Goal: Information Seeking & Learning: Learn about a topic

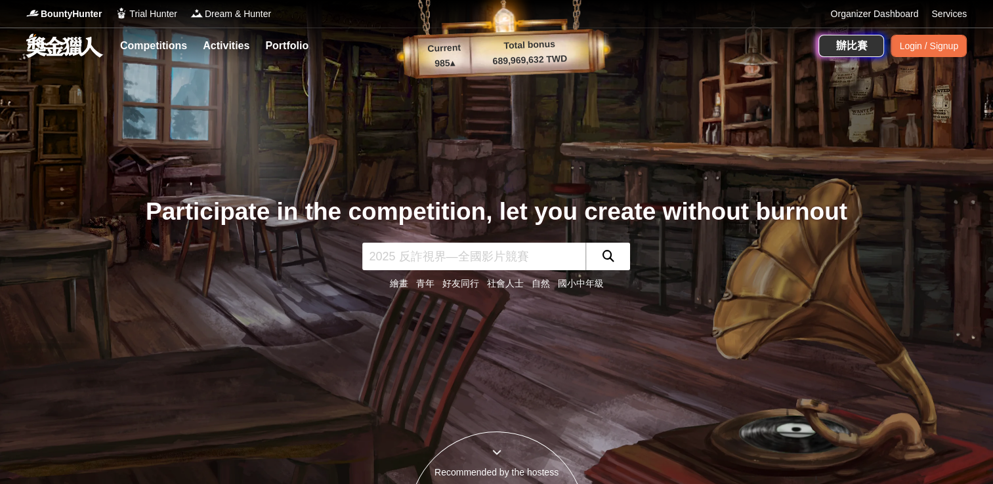
click at [463, 251] on input "text" at bounding box center [473, 257] width 223 height 28
click at [463, 258] on input "text" at bounding box center [473, 257] width 223 height 28
type input "短影音比赛"
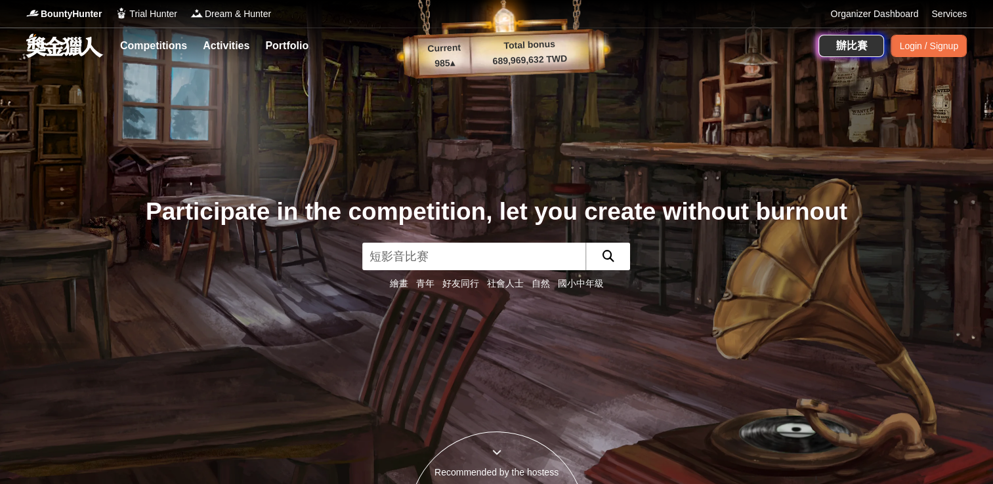
click button "submit" at bounding box center [607, 257] width 45 height 28
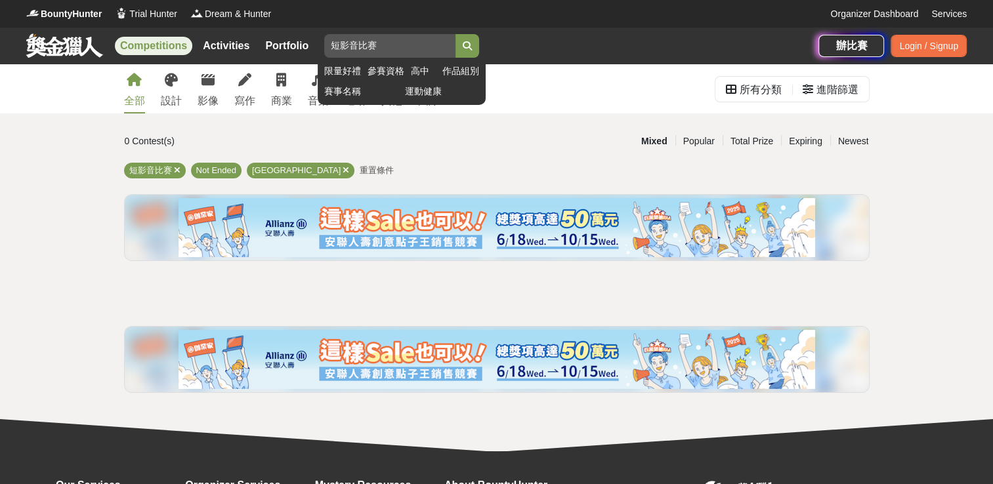
click at [381, 54] on input "短影音比赛" at bounding box center [389, 46] width 131 height 24
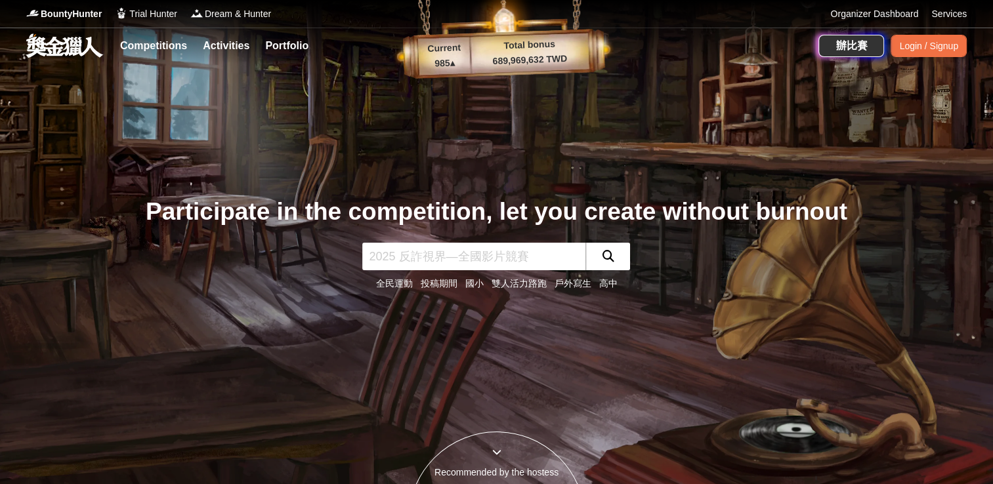
click at [603, 256] on icon "submit" at bounding box center [608, 256] width 12 height 12
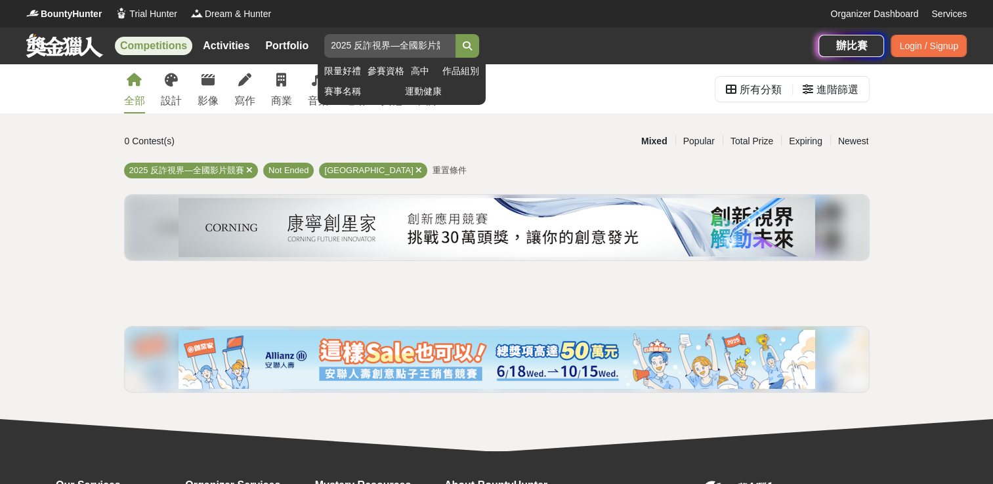
click at [430, 41] on input "2025 反詐視界—全國影片競賽" at bounding box center [389, 46] width 131 height 24
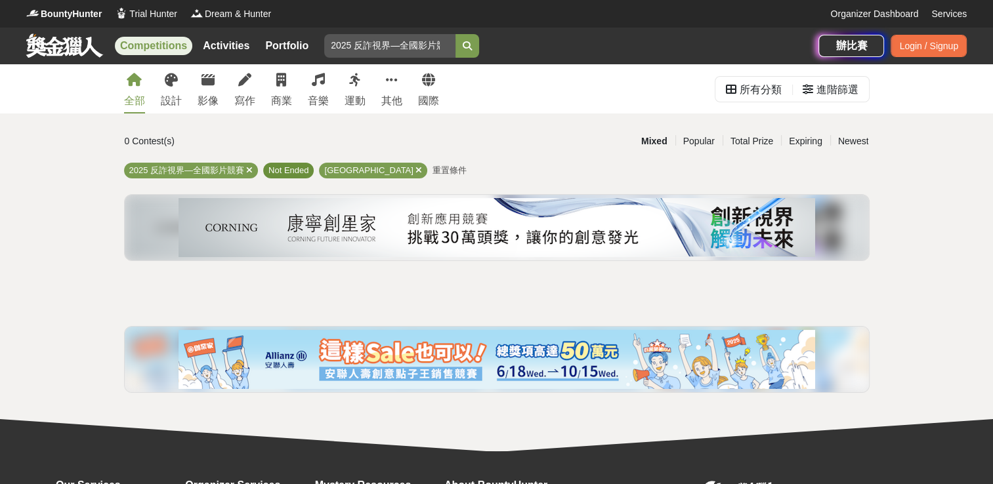
click at [296, 172] on span "Not Ended" at bounding box center [288, 170] width 40 height 10
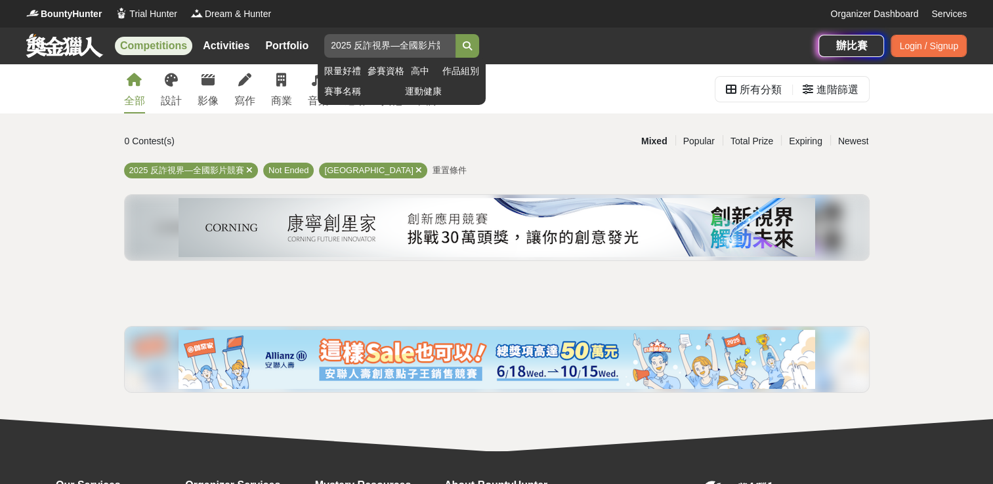
click at [381, 49] on input "2025 反詐視界—全國影片競賽" at bounding box center [389, 46] width 131 height 24
click at [392, 49] on input "2025 反詐視界—全國影片競賽" at bounding box center [389, 46] width 131 height 24
click at [424, 45] on input "2025 反詐視界—全國影片競賽" at bounding box center [389, 46] width 131 height 24
click at [428, 45] on input "2025 反詐視界—全國影片競賽" at bounding box center [389, 46] width 131 height 24
click at [450, 72] on link "作品組別" at bounding box center [460, 71] width 37 height 14
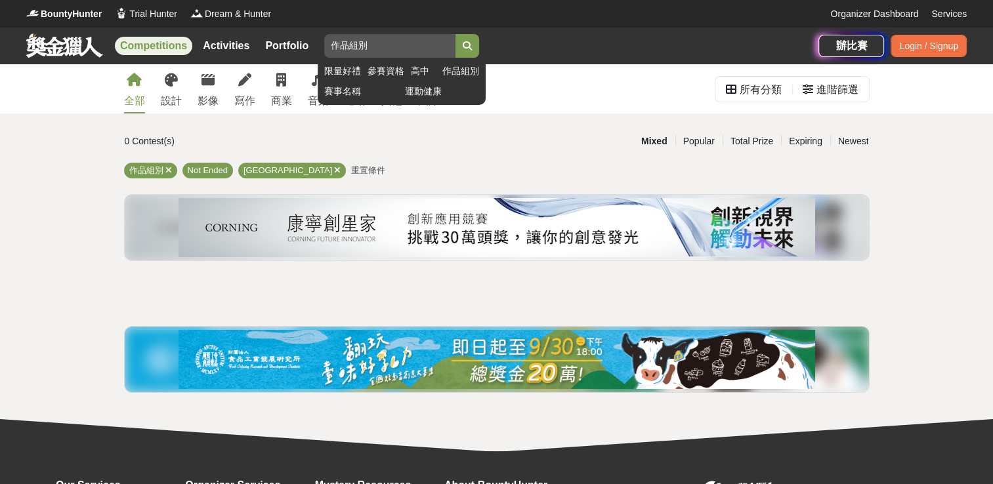
click at [409, 54] on input "2025 反詐視界—全國影片競賽" at bounding box center [389, 46] width 131 height 24
click at [428, 51] on input "2025 反詐視界—全國影片競賽" at bounding box center [389, 46] width 131 height 24
click at [344, 47] on input "2025 反詐視界—全國影片競賽" at bounding box center [389, 46] width 131 height 24
click at [348, 48] on input "2025 反詐視界—全國影片競賽" at bounding box center [389, 46] width 131 height 24
click at [463, 41] on icon "submit" at bounding box center [467, 45] width 9 height 9
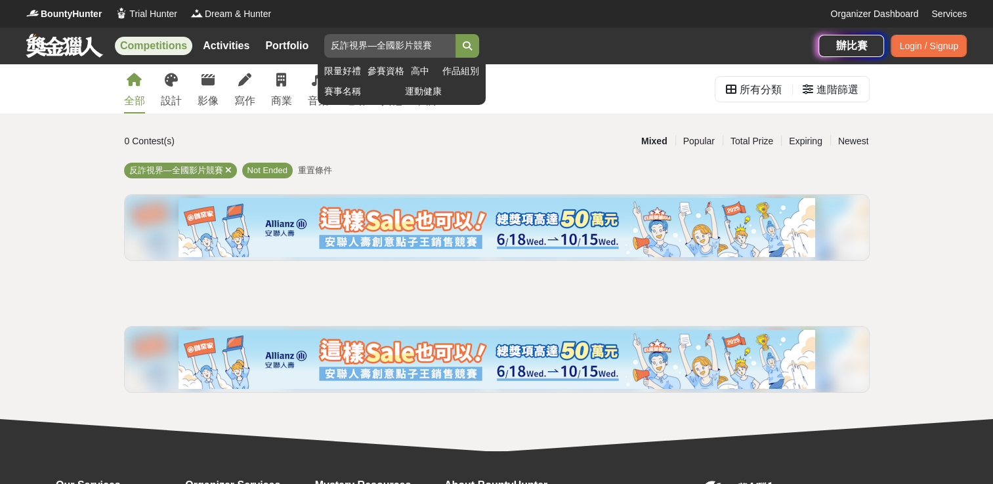
click at [427, 50] on input "反詐視界—全國影片競賽" at bounding box center [389, 46] width 131 height 24
type input "反詐視界"
click at [456, 51] on button "submit" at bounding box center [467, 46] width 24 height 24
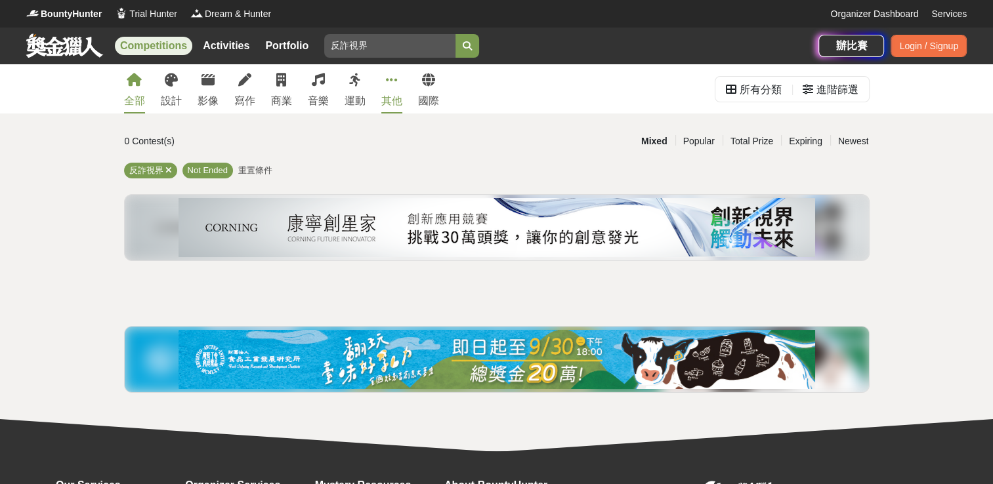
click at [385, 91] on link "其他" at bounding box center [391, 88] width 21 height 49
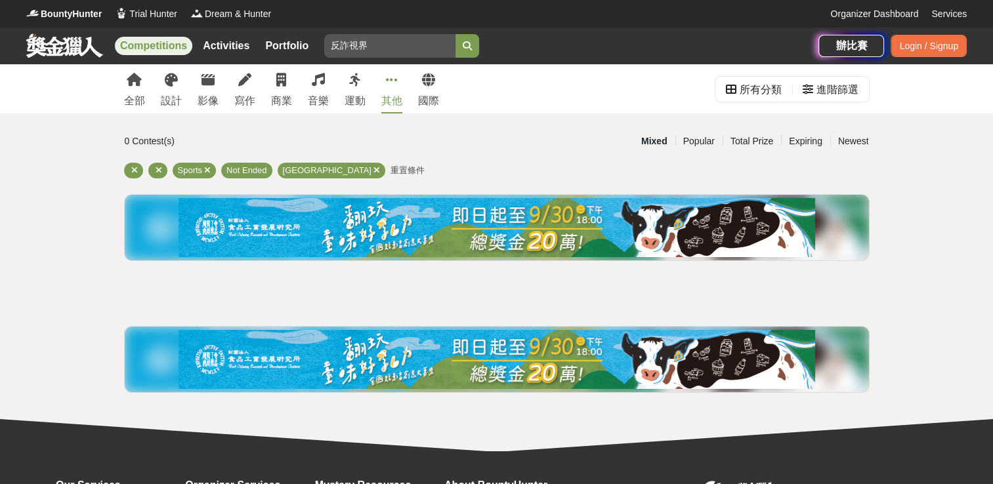
click at [150, 79] on div "全部 設計 影像 寫作 商業 音樂 運動 其他 國際" at bounding box center [281, 88] width 331 height 49
click at [147, 85] on div "全部 設計 影像 寫作 商業 音樂 運動 其他 國際" at bounding box center [281, 88] width 331 height 49
click at [142, 81] on link "全部" at bounding box center [134, 88] width 21 height 49
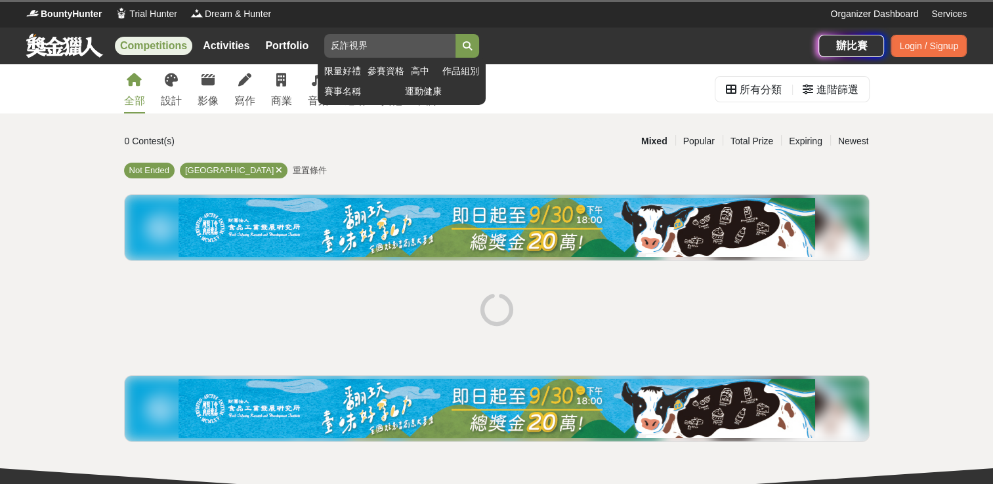
click at [394, 40] on input "反詐視界" at bounding box center [389, 46] width 131 height 24
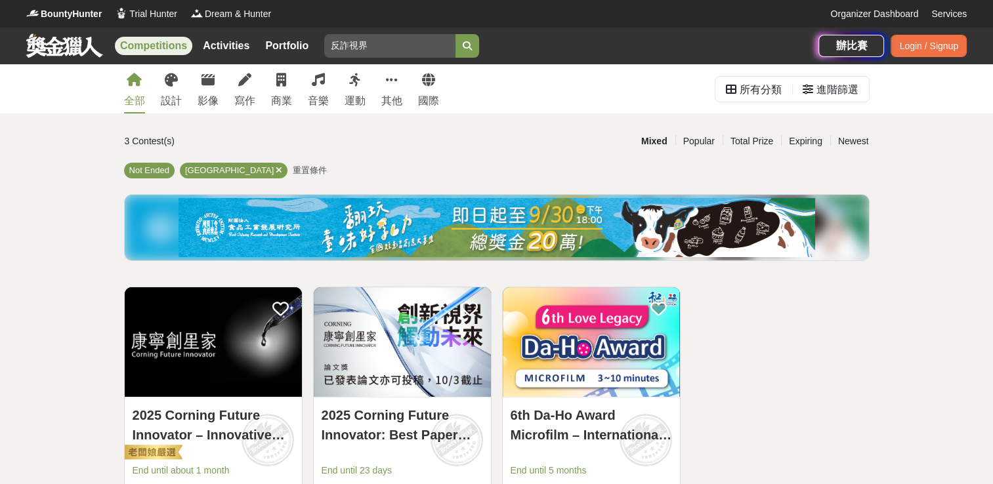
click at [533, 241] on img at bounding box center [496, 227] width 636 height 59
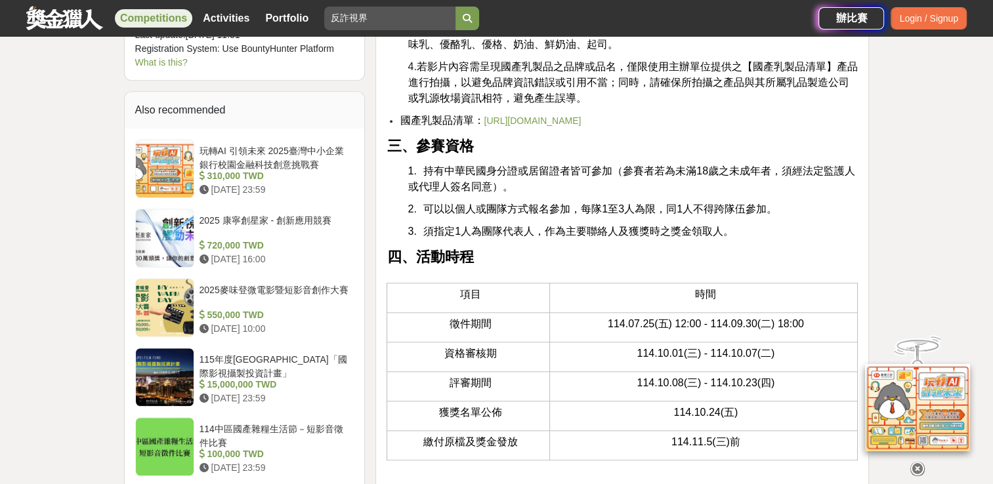
scroll to position [1312, 0]
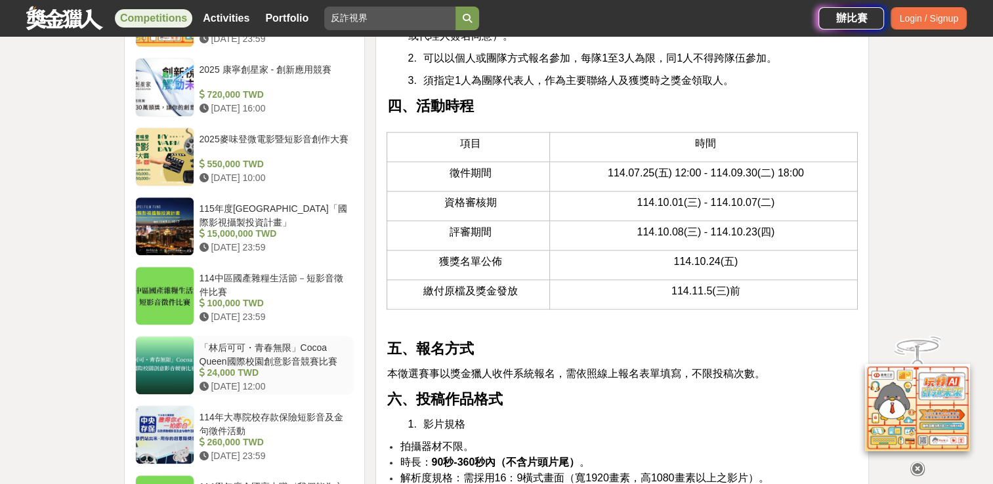
click at [273, 341] on div "「林后可可・青春無限」Cocoa Queen國際校園創意影音競賽比賽" at bounding box center [274, 353] width 150 height 25
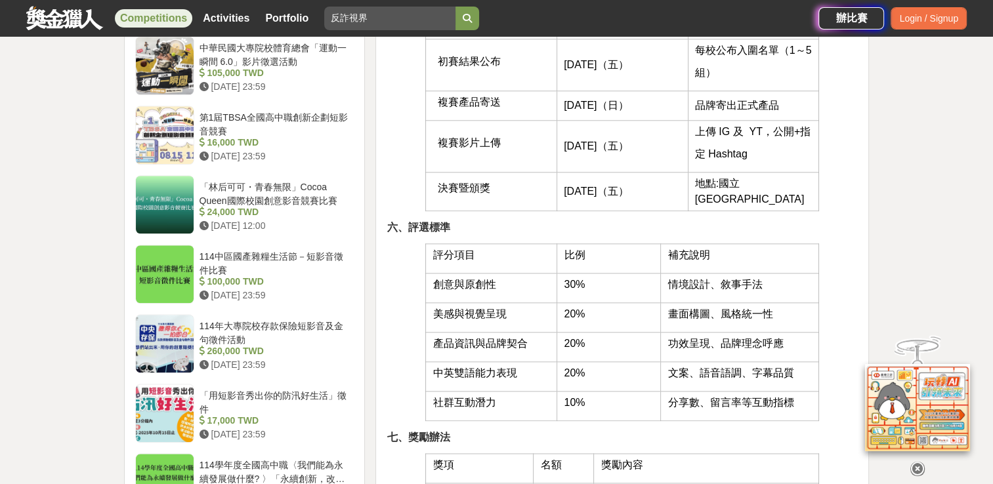
scroll to position [1372, 0]
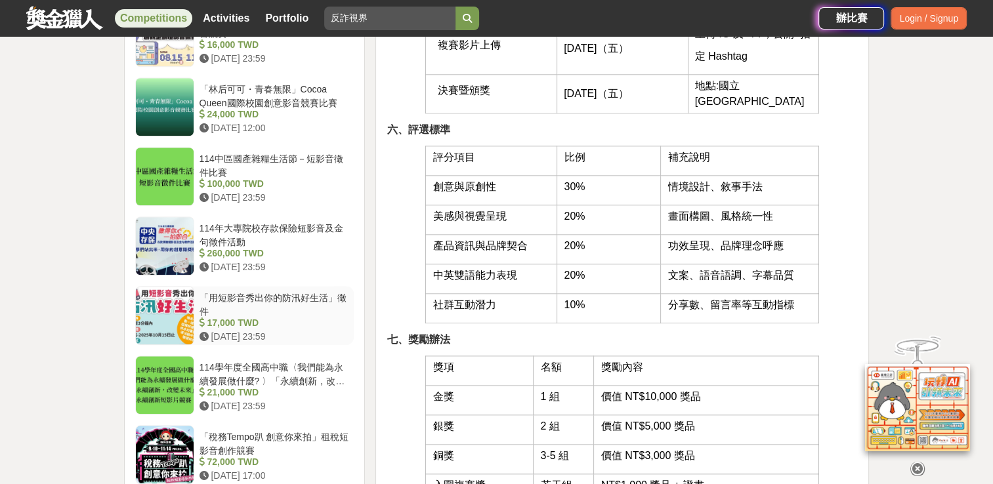
click at [296, 291] on div "「用短影音秀出你的防汛好生活」徵件" at bounding box center [274, 303] width 150 height 25
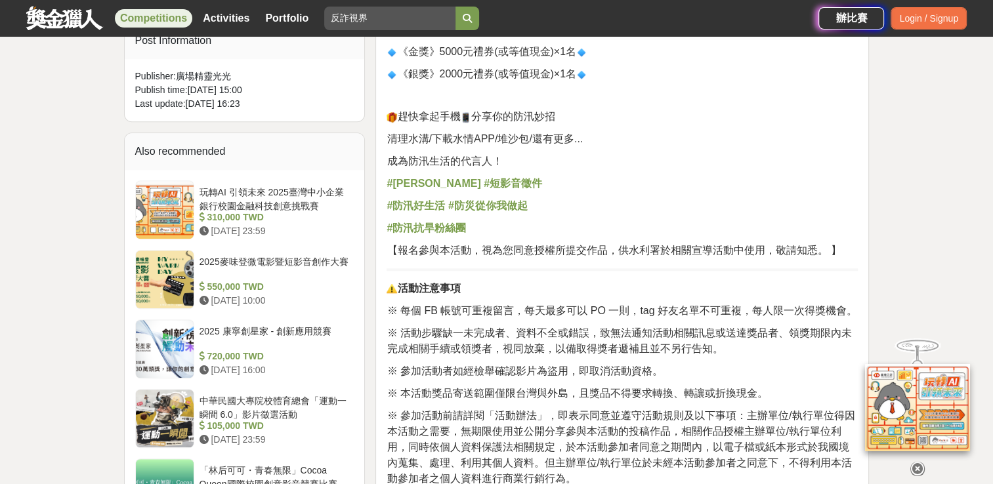
scroll to position [781, 0]
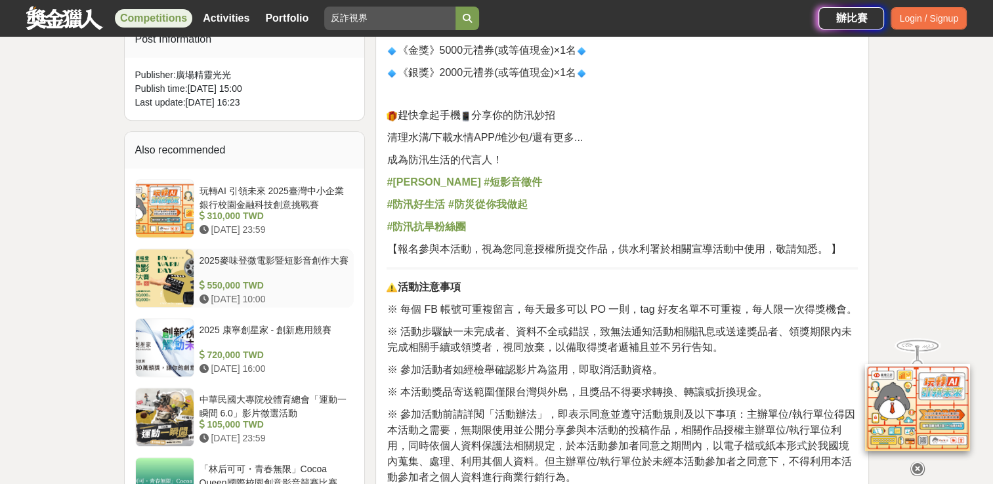
click at [310, 264] on div "2025麥味登微電影暨短影音創作大賽" at bounding box center [274, 266] width 150 height 25
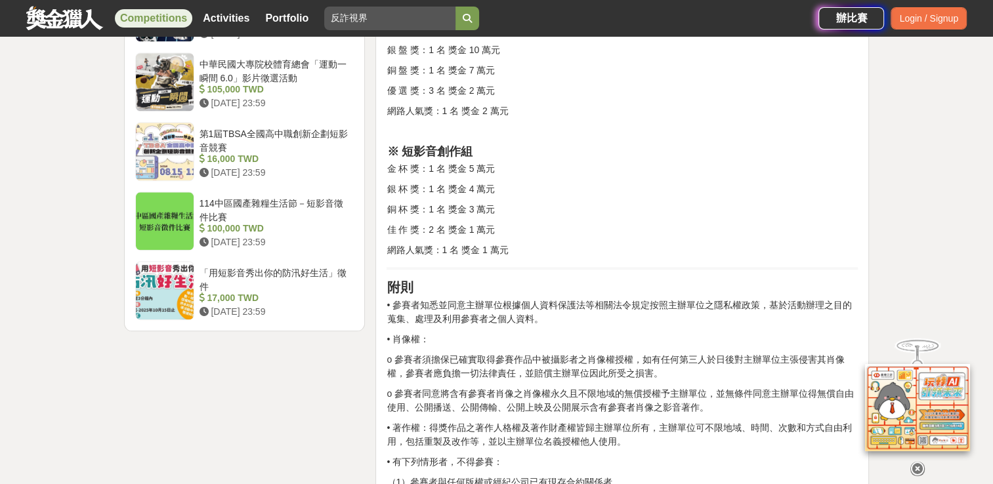
scroll to position [1478, 0]
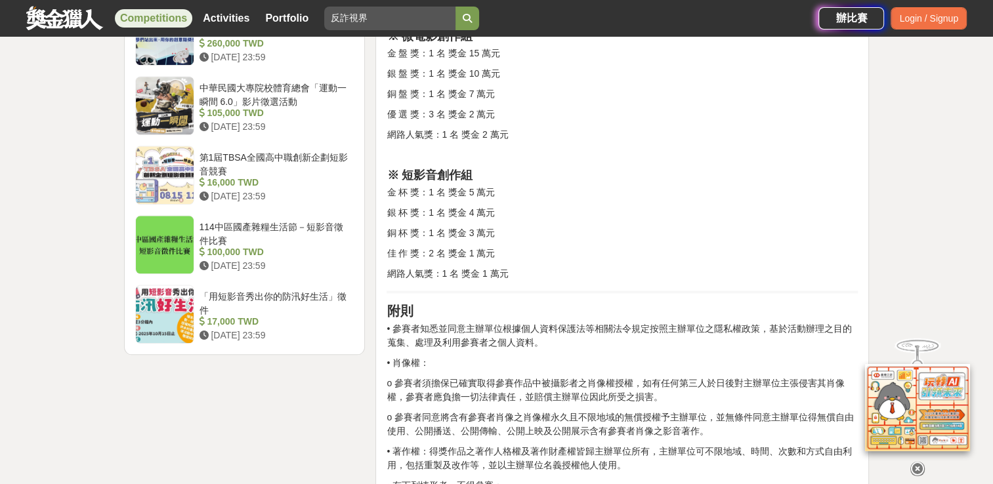
click at [577, 280] on div "競賽說明 餐飲串起了人與人之間的連結，連結構築起關係，關係醞釀出溫暖。成立39年的連鎖餐飲品牌《麥味登》，為鼓勵年輕人投入影像創作，特舉辦「微電影創作競賽」。…" at bounding box center [621, 24] width 471 height 2098
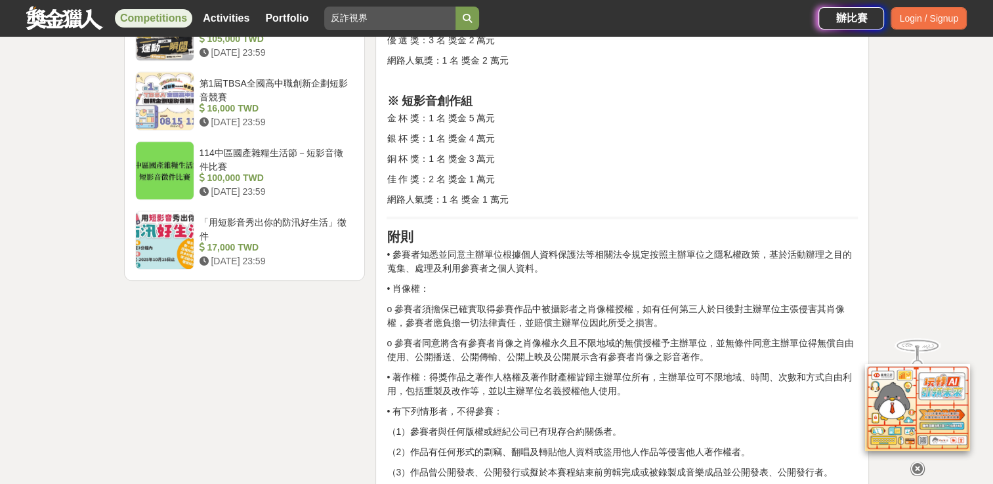
scroll to position [1609, 0]
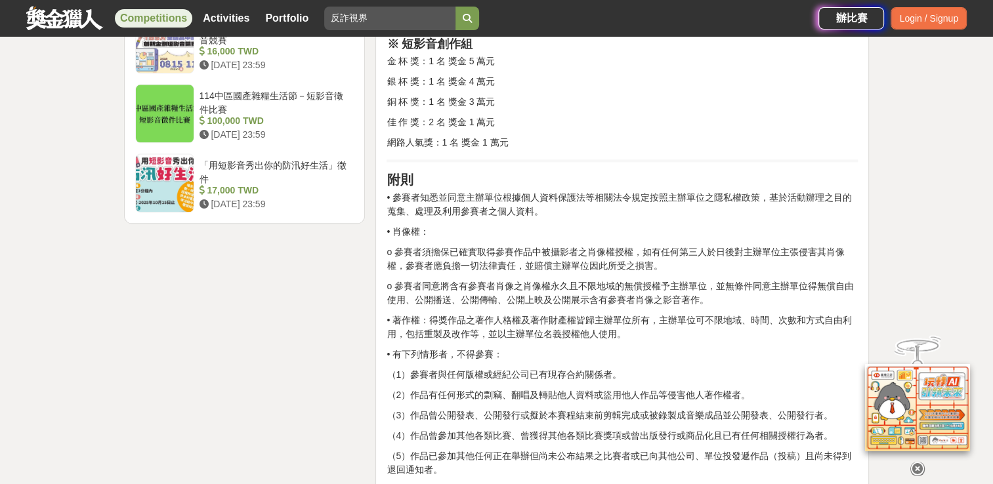
click at [501, 260] on p "o 參賽者須擔保已確實取得參賽作品中被攝影者之肖像權授權，如有任何第三人於日後對主辦單位主張侵害其肖像權，參賽者應負擔一切法律責任，並賠償主辦單位因此所受之損…" at bounding box center [621, 259] width 471 height 28
click at [558, 215] on p "• 參賽者知悉並同意主辦單位根據個人資料保護法等相關法令規定按照主辦單位之隱私權政策，基於活動辦理之目的蒐集、處理及利用參賽者之個人資料。" at bounding box center [621, 205] width 471 height 28
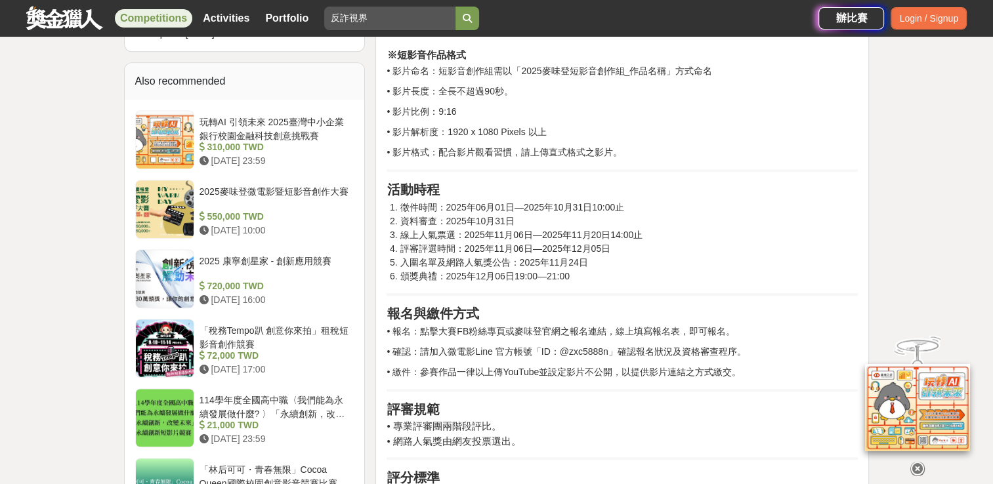
scroll to position [1149, 0]
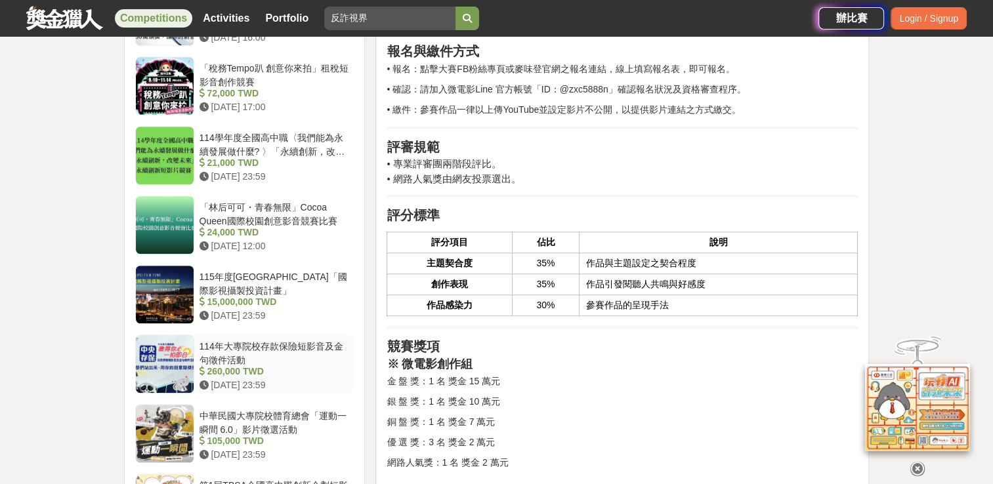
click at [269, 342] on div "114年大專院校存款保險短影音及金句徵件活動" at bounding box center [274, 352] width 150 height 25
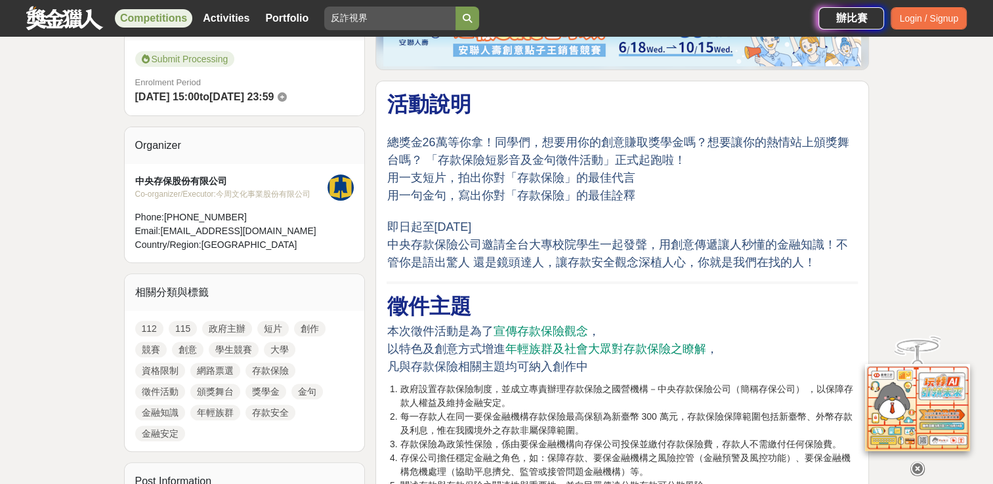
scroll to position [459, 0]
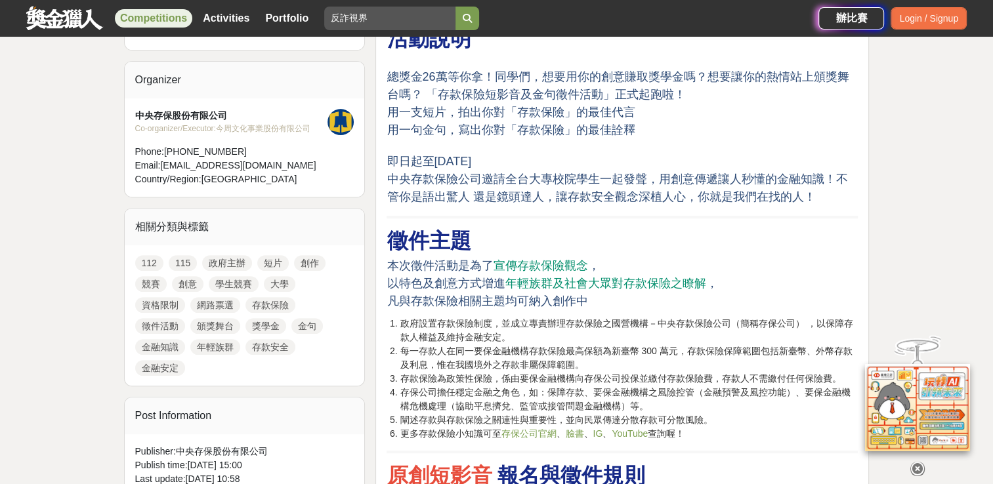
click at [234, 278] on link "學生競賽" at bounding box center [234, 284] width 50 height 16
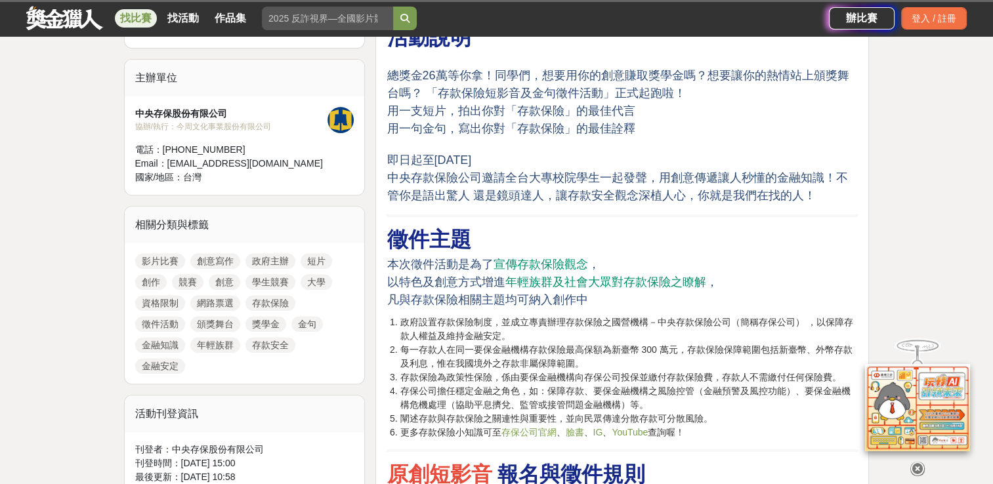
scroll to position [394, 0]
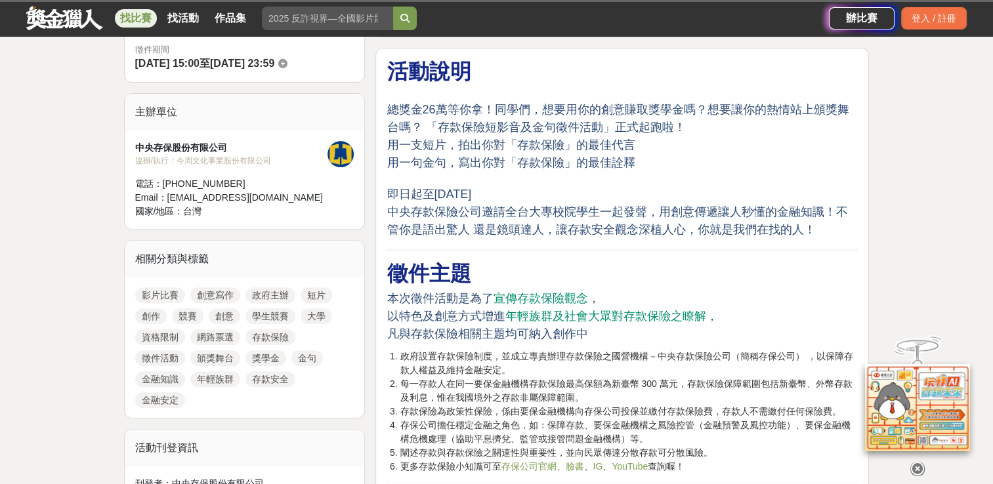
click at [168, 295] on link "影片比賽" at bounding box center [160, 295] width 50 height 16
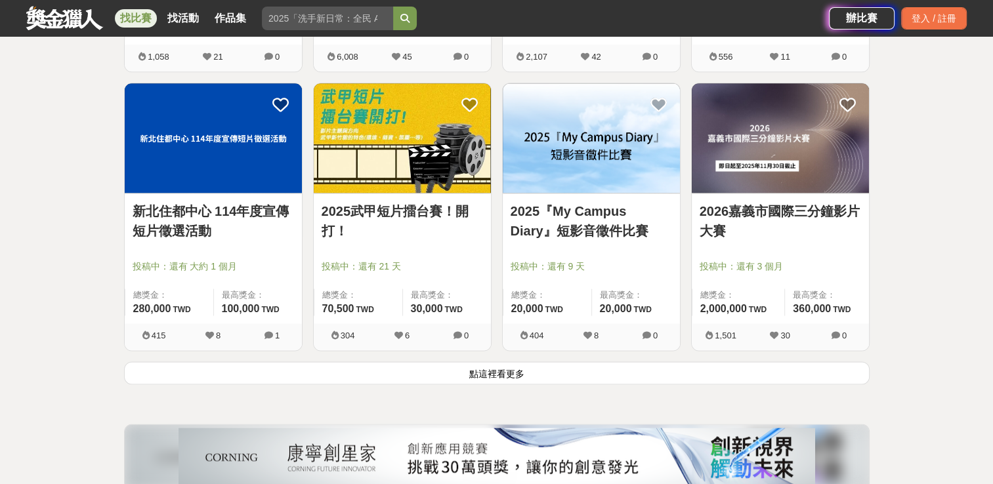
scroll to position [1575, 0]
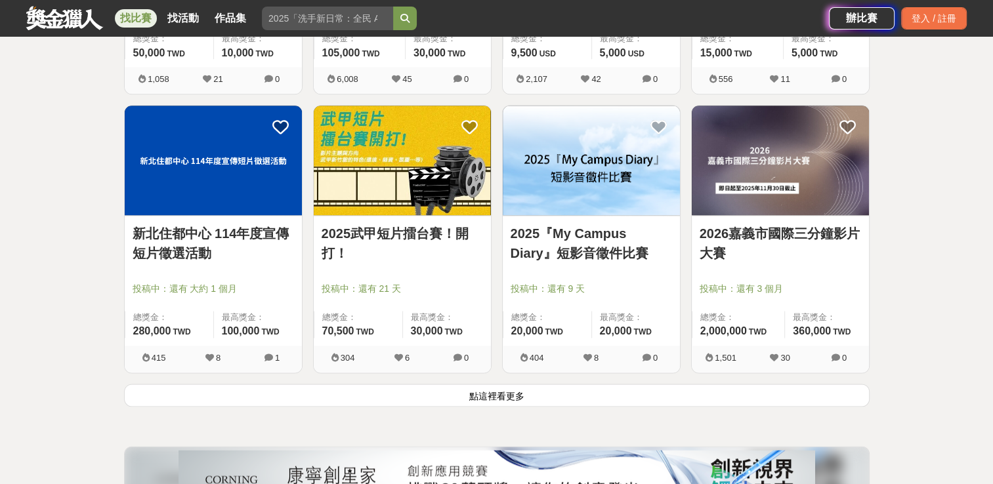
click at [526, 390] on button "點這裡看更多" at bounding box center [496, 395] width 745 height 23
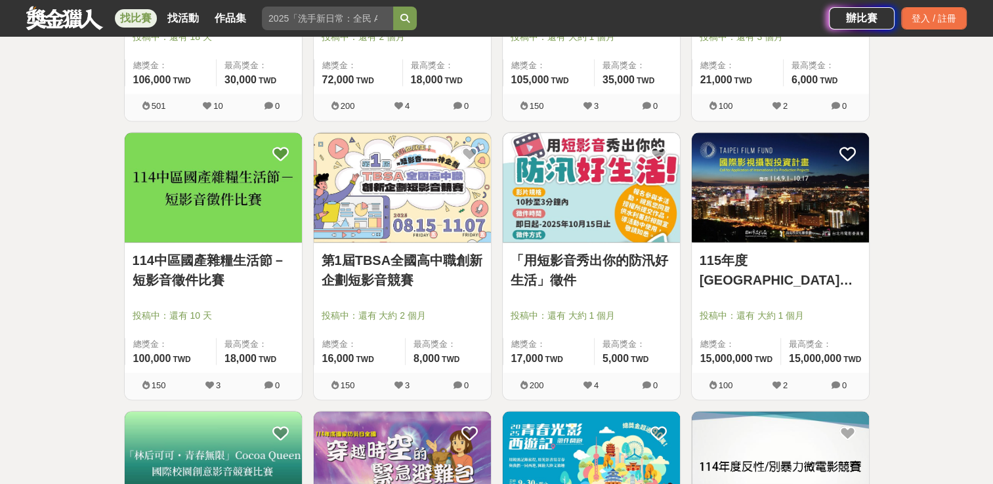
scroll to position [2100, 0]
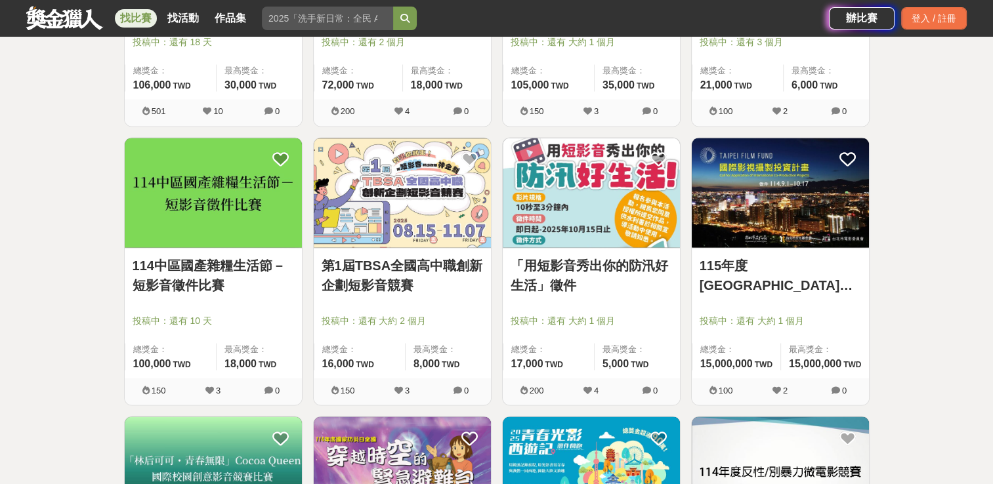
click at [579, 268] on link "「用短影音秀出你的防汛好生活」徵件" at bounding box center [590, 275] width 161 height 39
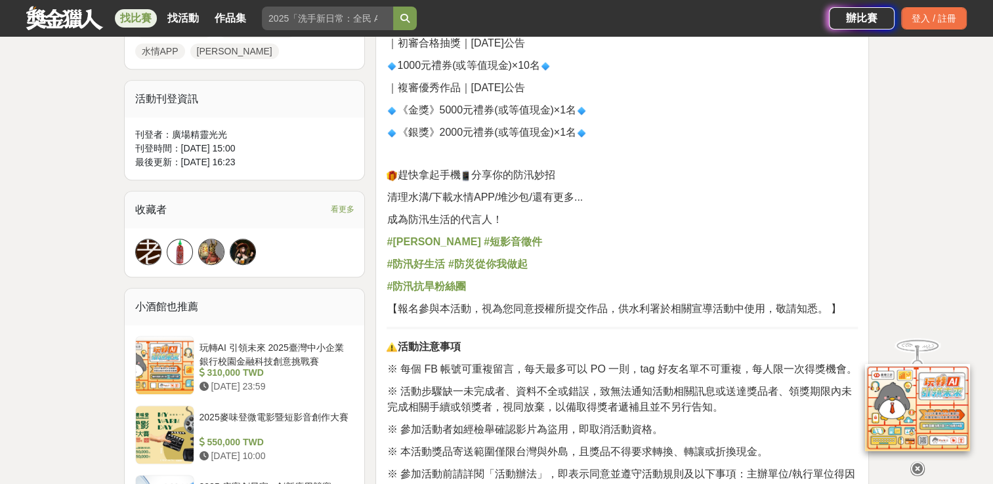
scroll to position [262, 0]
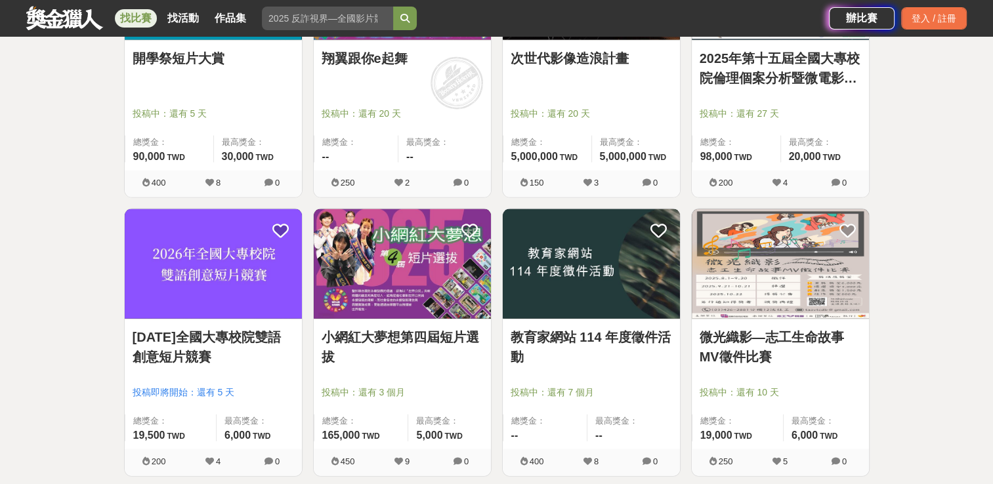
scroll to position [2887, 0]
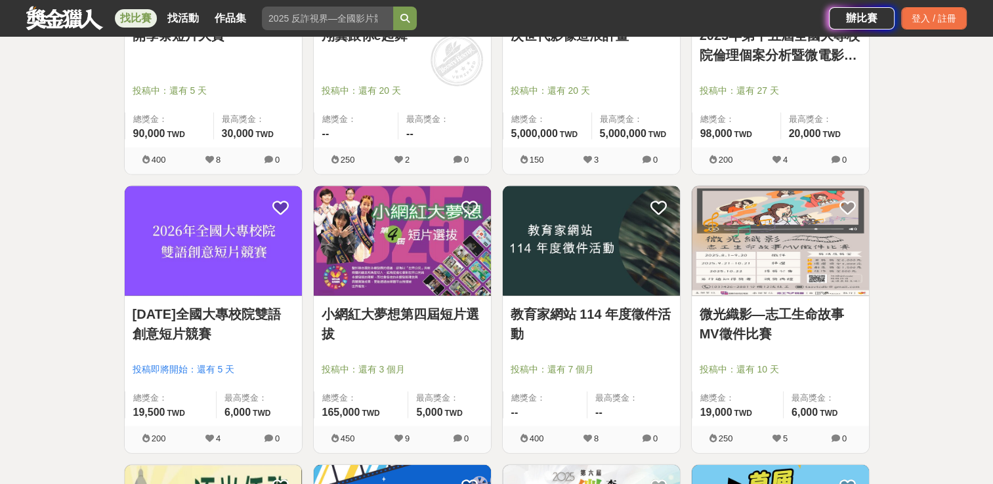
click at [454, 305] on link "小網紅大夢想第四屆短片選拔" at bounding box center [401, 323] width 161 height 39
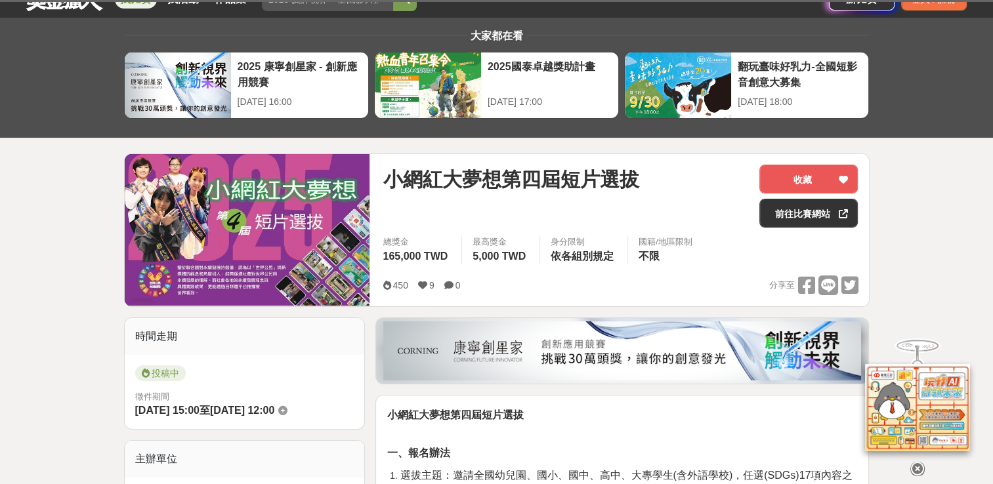
scroll to position [262, 0]
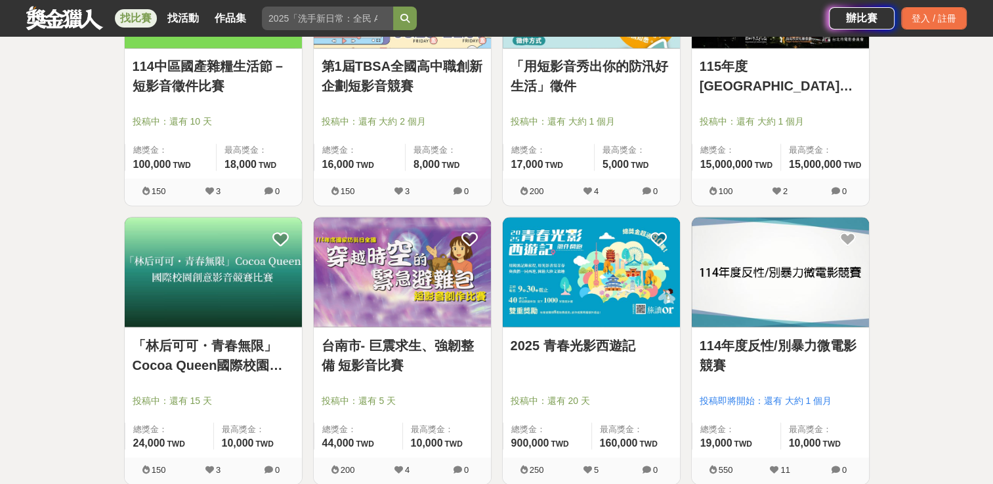
scroll to position [2296, 0]
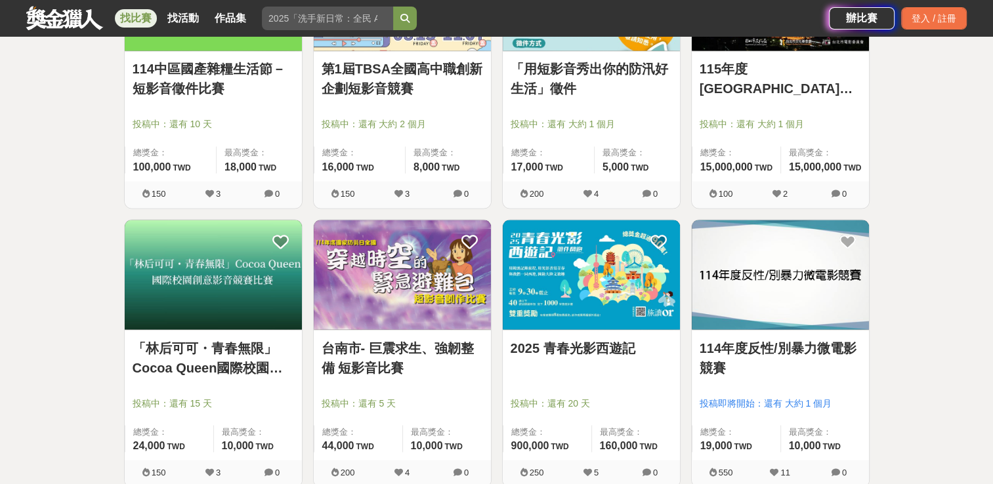
click at [783, 352] on link "114年度反性/別暴力微電影競賽" at bounding box center [779, 357] width 161 height 39
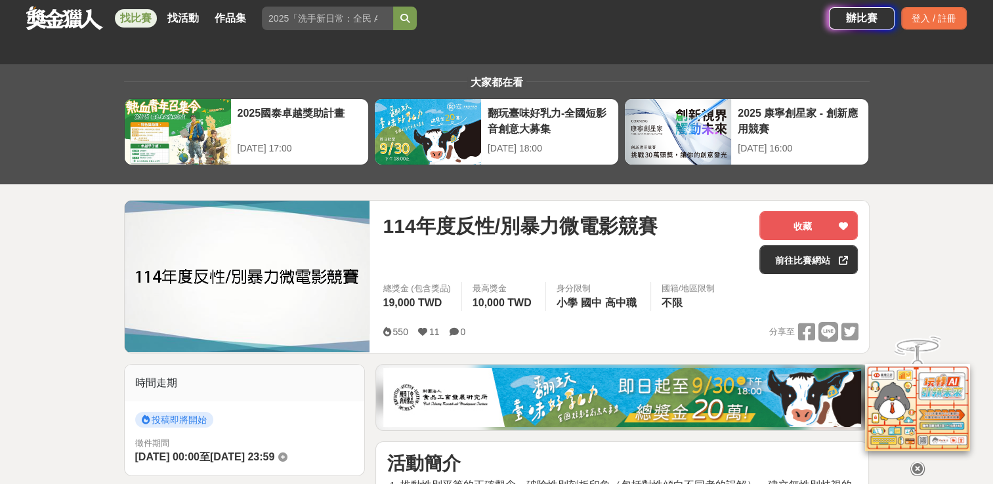
scroll to position [262, 0]
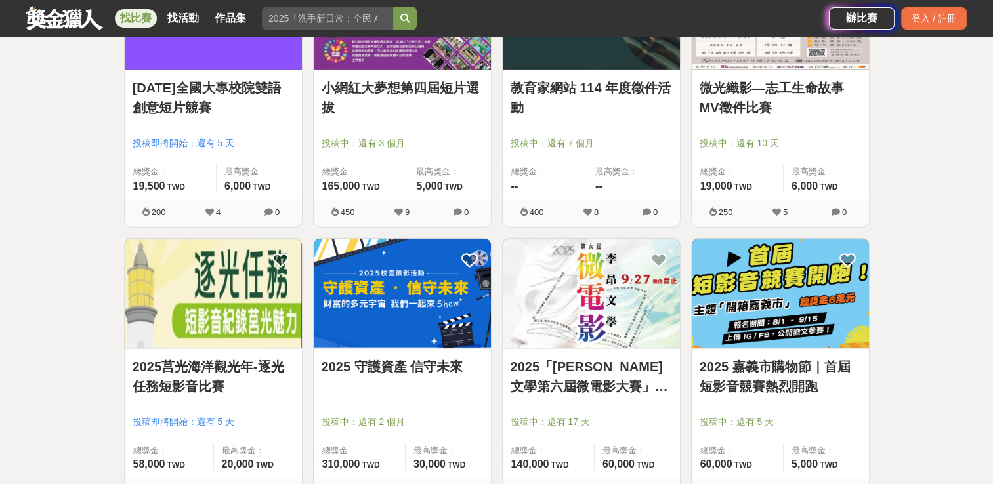
scroll to position [3215, 0]
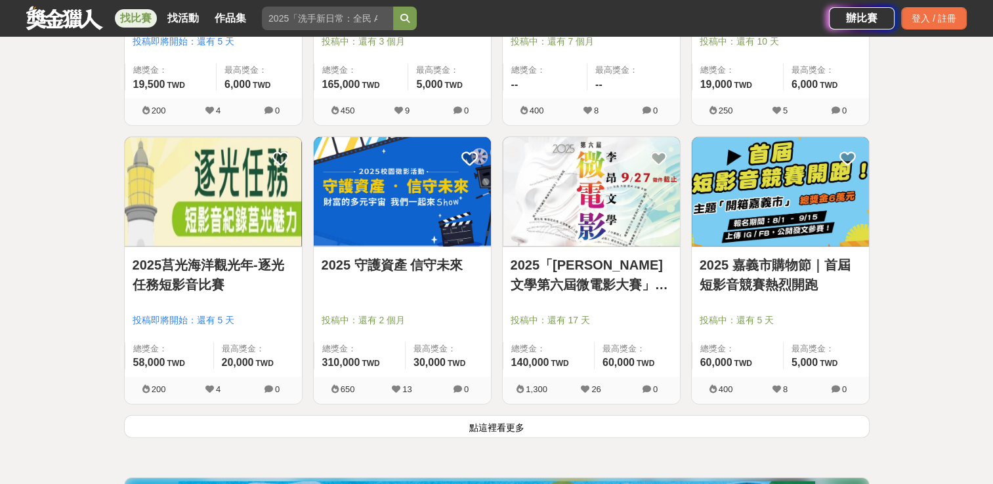
click at [537, 421] on button "點這裡看更多" at bounding box center [496, 426] width 745 height 23
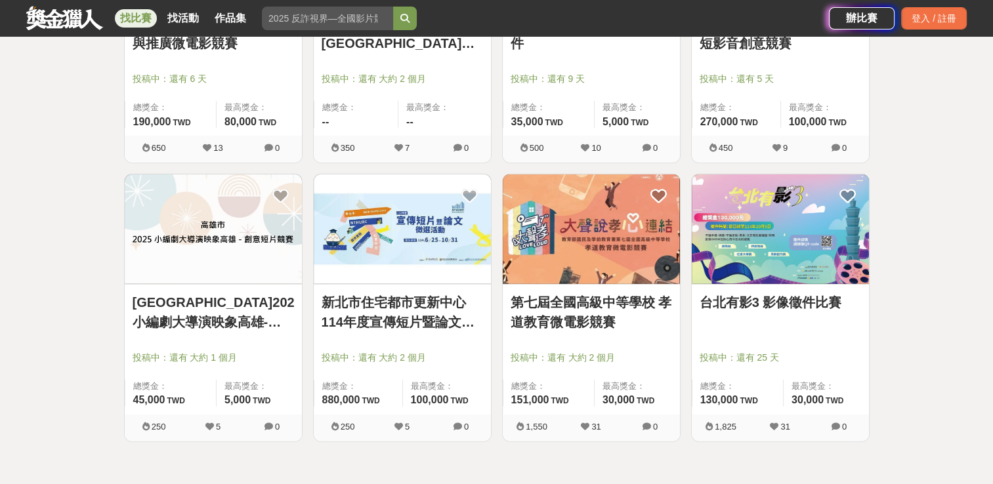
scroll to position [3740, 0]
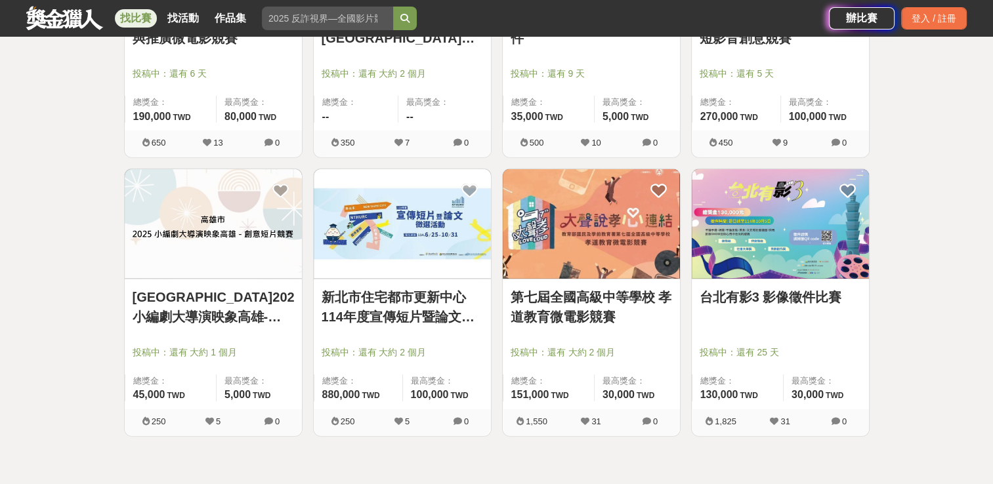
click at [823, 296] on link "台北有影3 影像徵件比賽" at bounding box center [779, 297] width 161 height 20
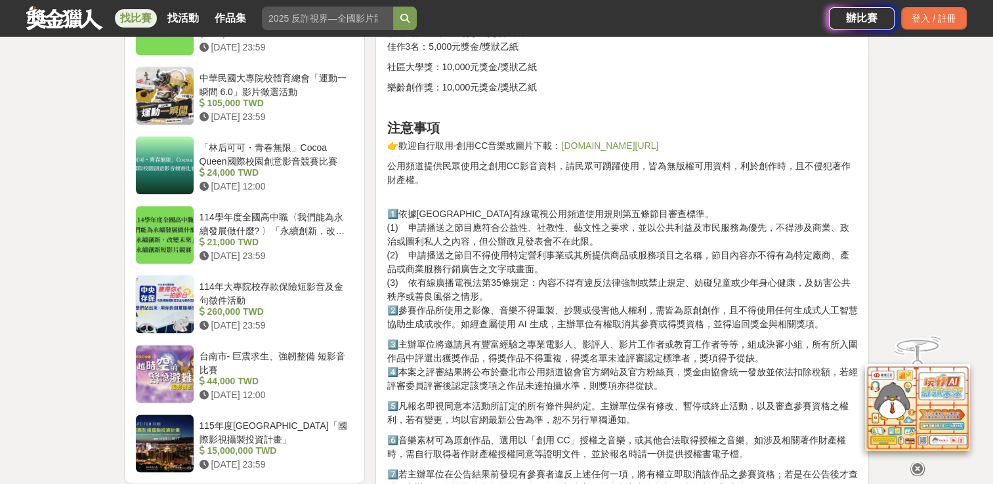
scroll to position [1575, 0]
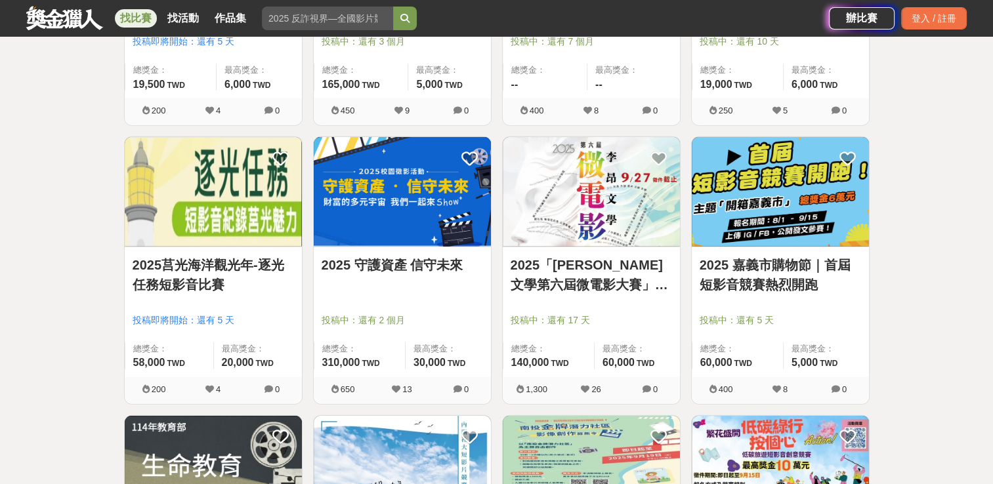
scroll to position [3149, 0]
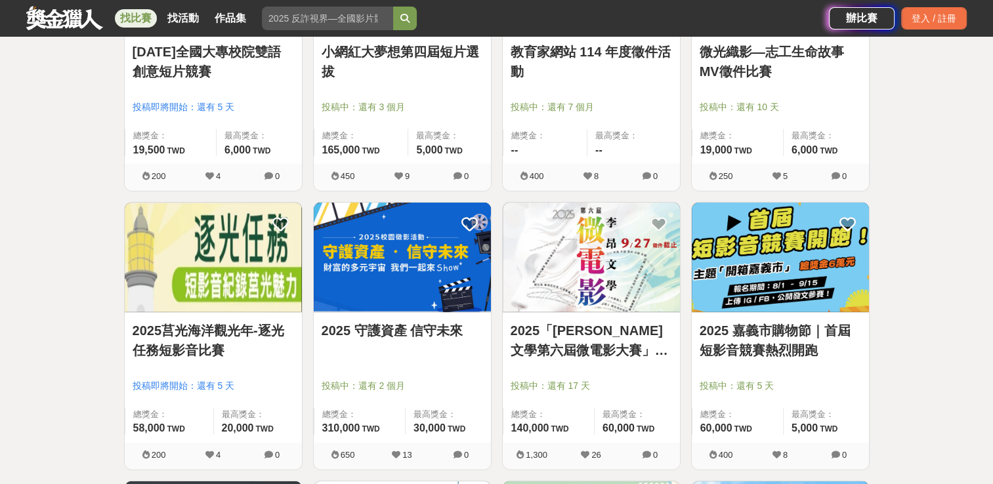
click at [259, 325] on link "2025莒光海洋觀光年-逐光任務短影音比賽" at bounding box center [213, 340] width 161 height 39
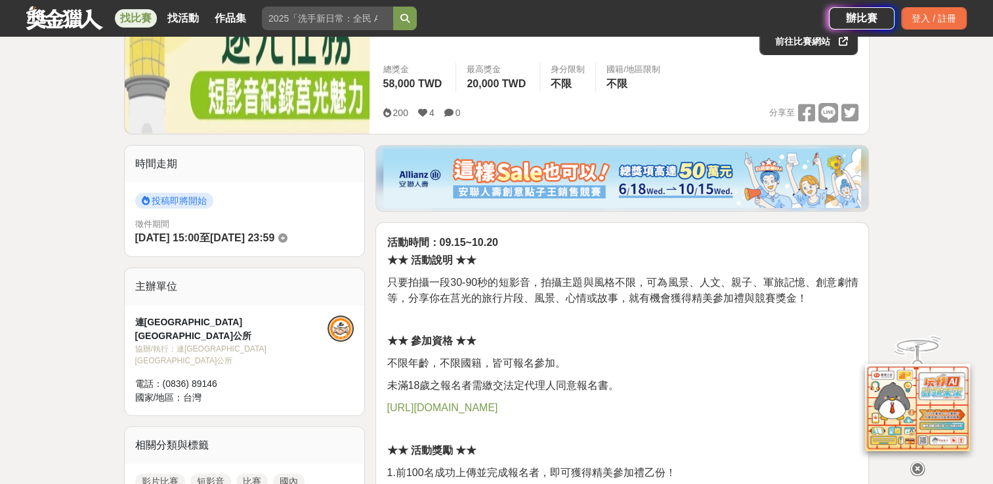
scroll to position [197, 0]
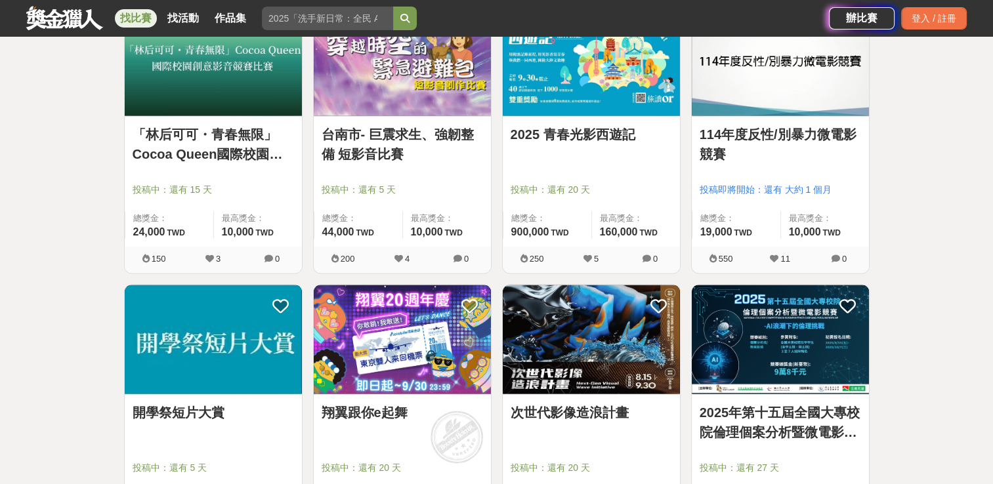
scroll to position [2428, 0]
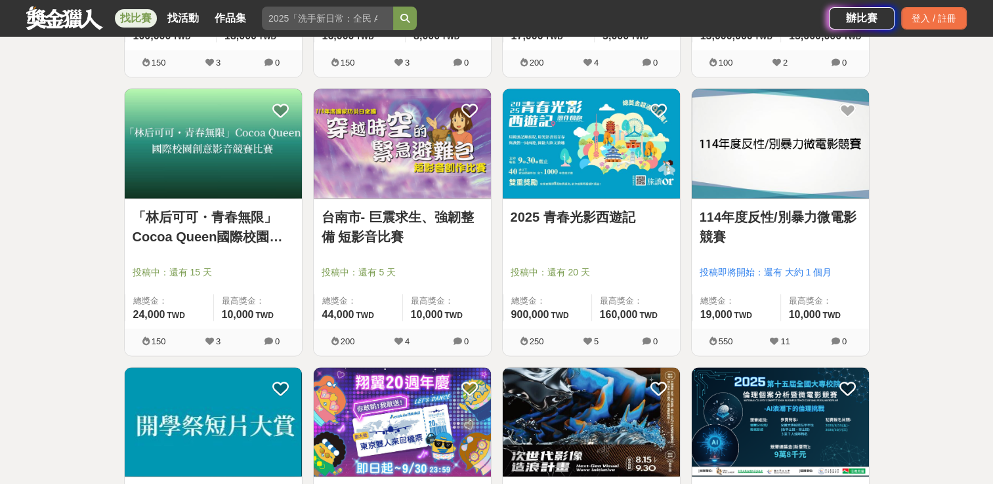
click at [565, 214] on link "2025 青春光影西遊記" at bounding box center [590, 217] width 161 height 20
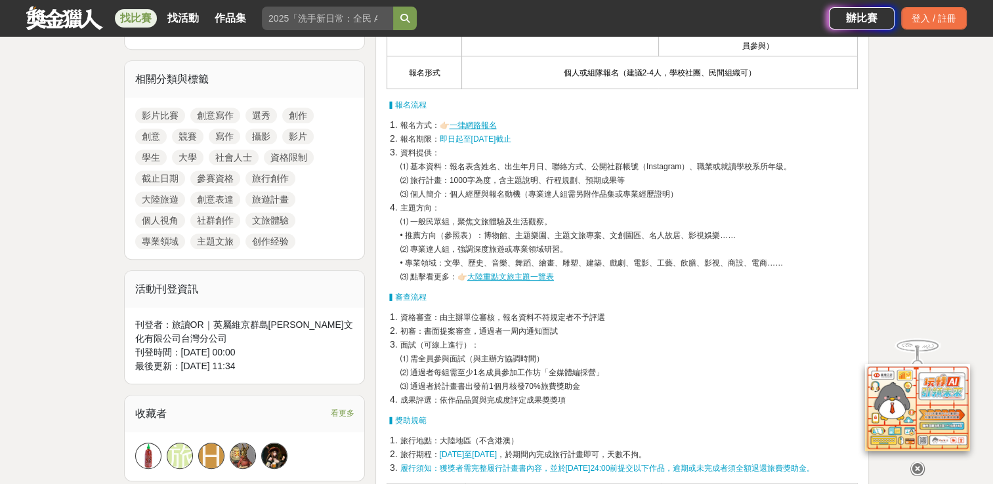
scroll to position [590, 0]
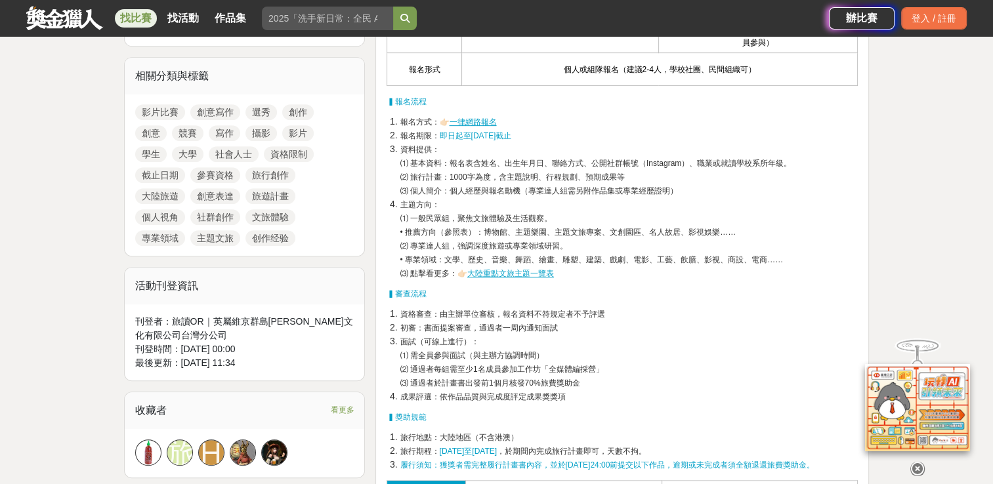
click at [653, 290] on p "▍審查流程" at bounding box center [621, 294] width 471 height 14
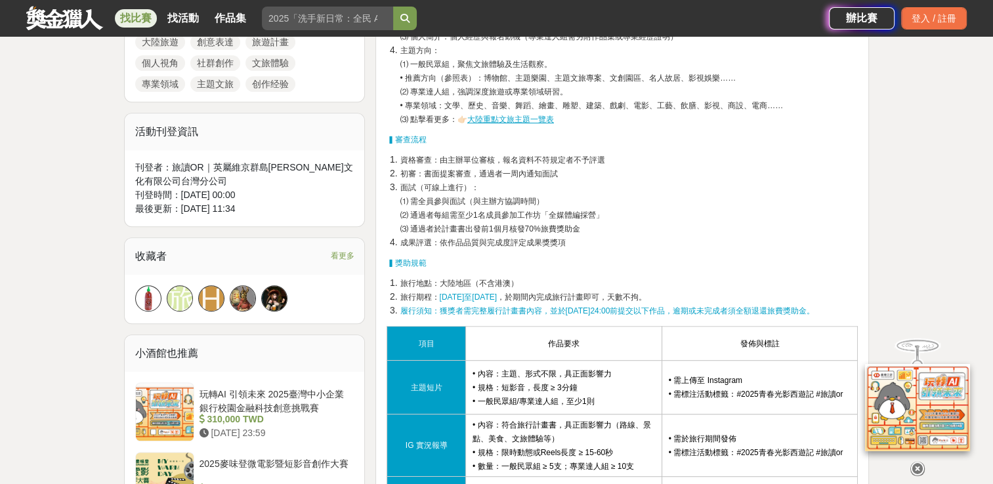
scroll to position [656, 0]
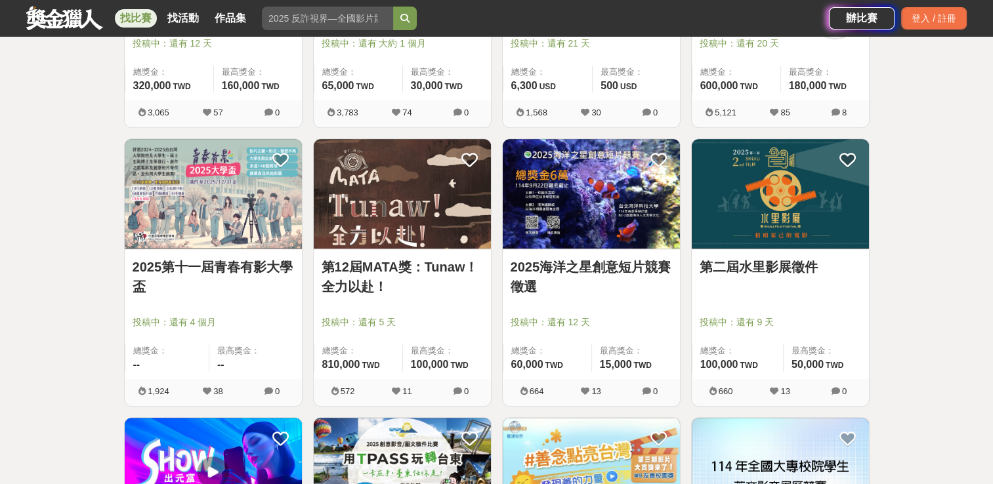
scroll to position [919, 0]
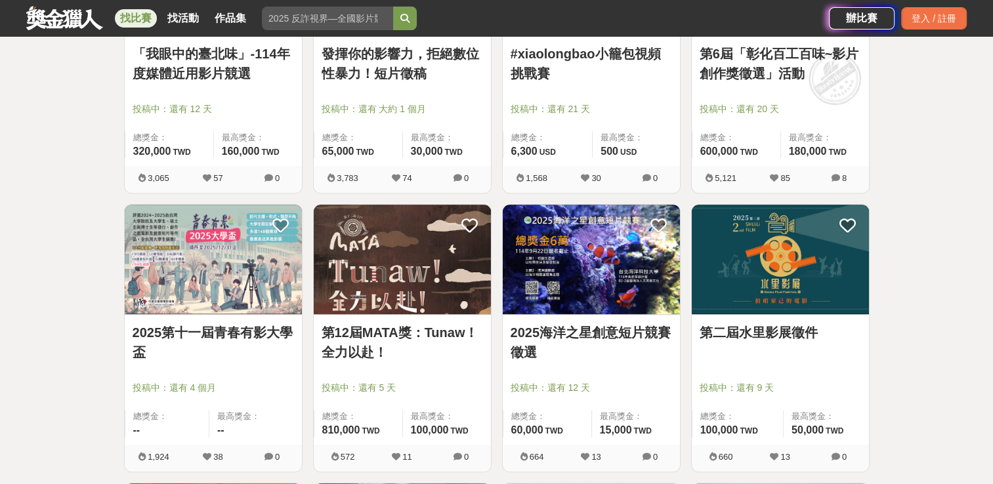
click at [774, 335] on link "第二屆水里影展徵件" at bounding box center [779, 333] width 161 height 20
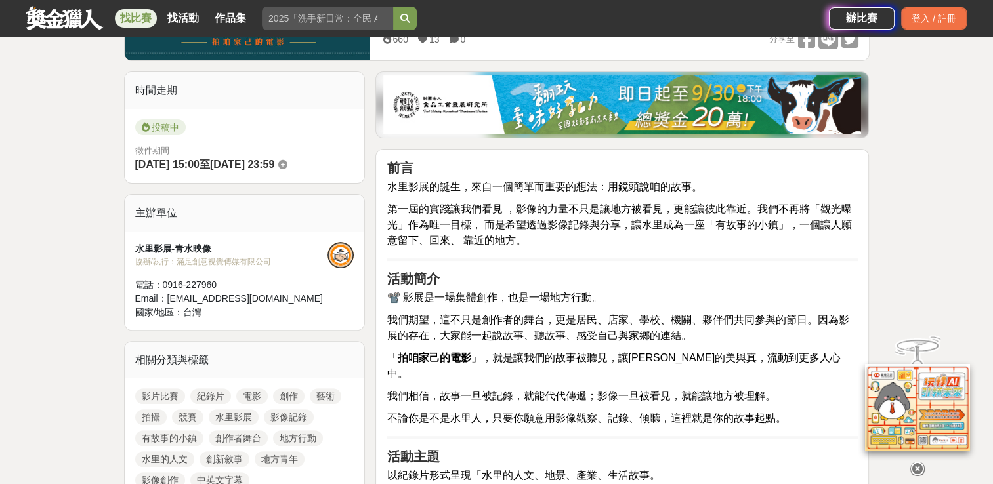
scroll to position [131, 0]
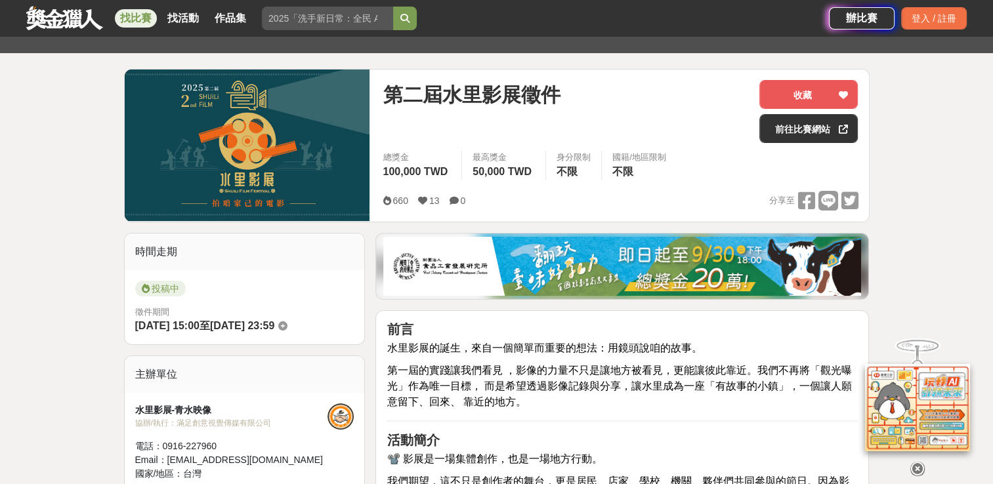
drag, startPoint x: 604, startPoint y: 344, endPoint x: 512, endPoint y: 313, distance: 96.5
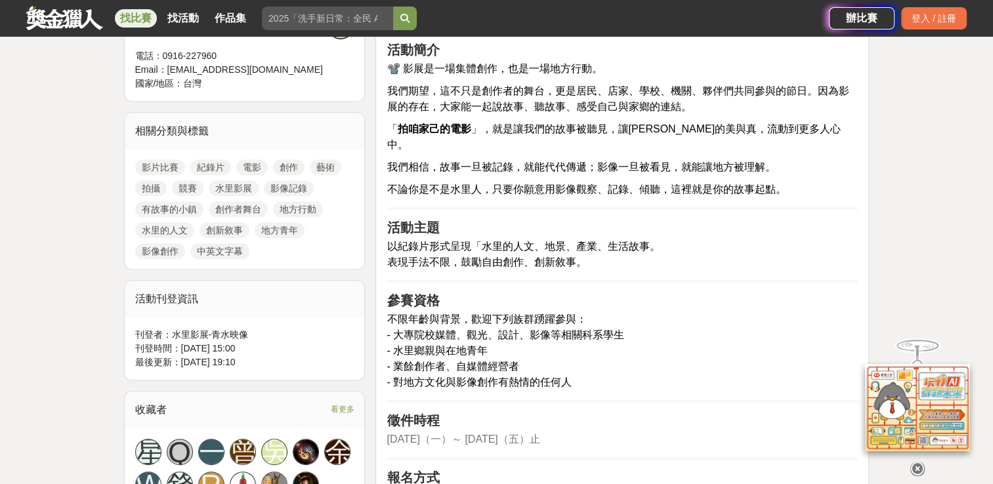
scroll to position [525, 0]
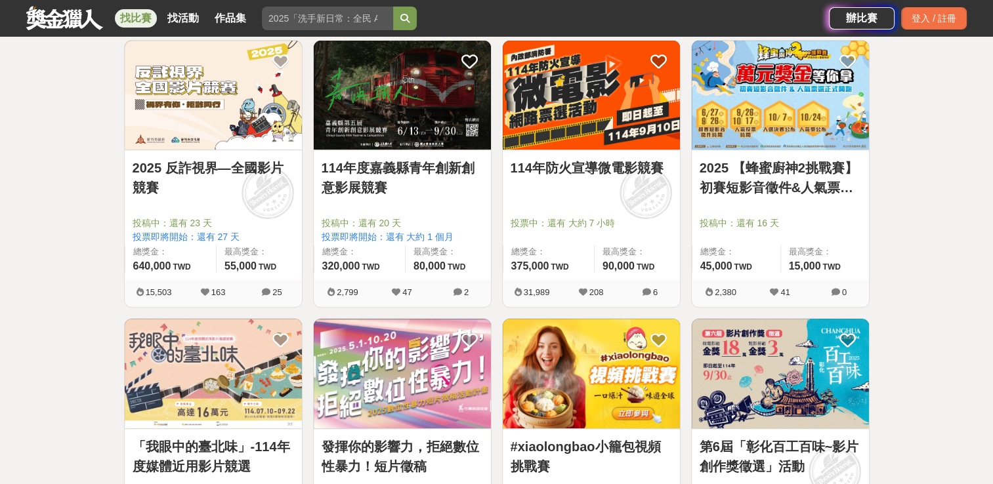
scroll to position [525, 0]
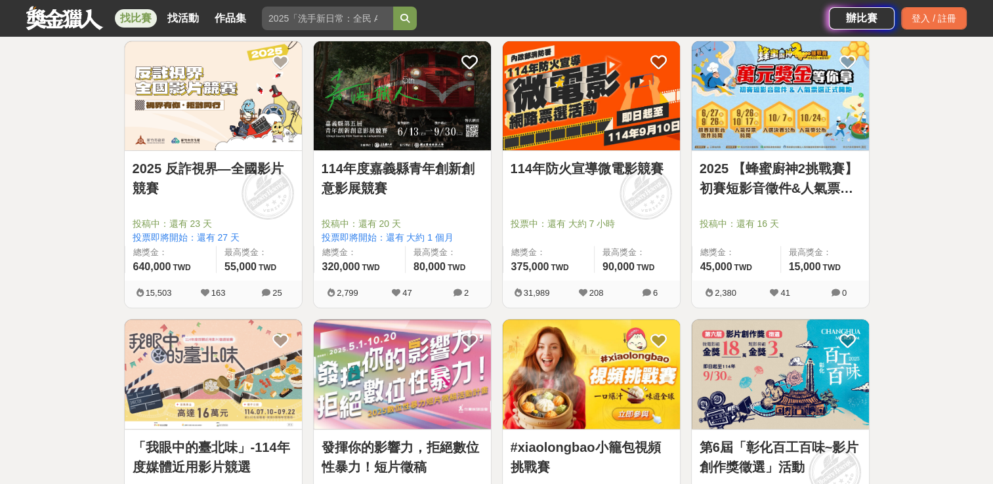
click at [417, 403] on img at bounding box center [402, 375] width 177 height 110
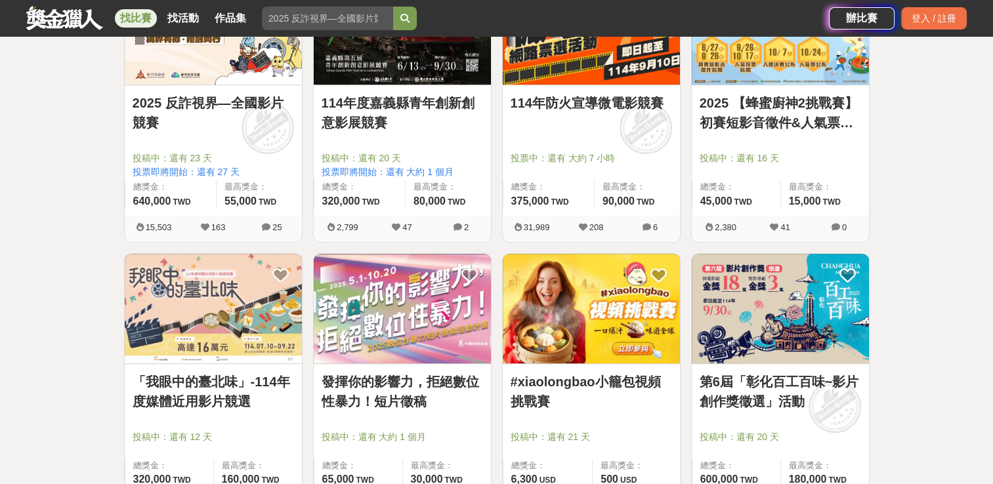
scroll to position [656, 0]
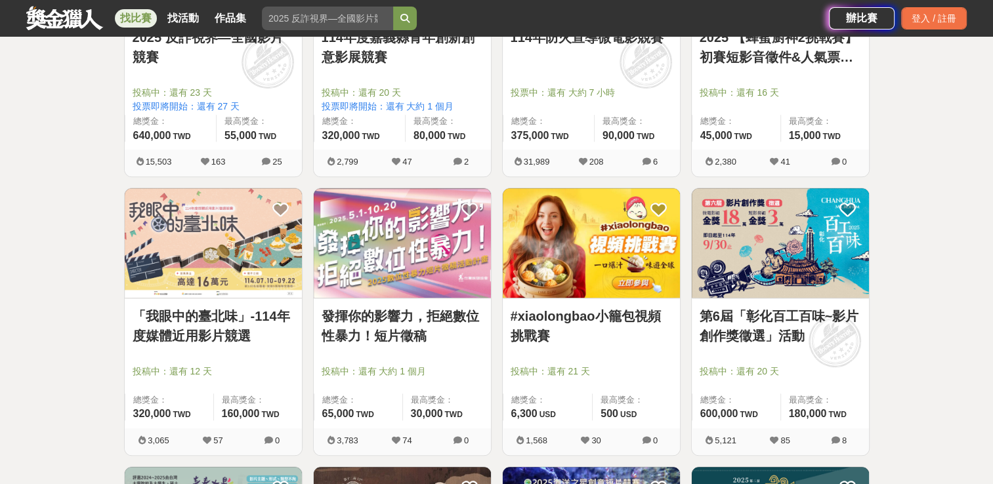
click at [438, 299] on div "發揮你的影響力，拒絕數位性暴力！短片徵稿 投稿中：還有 大約 1 個月 總獎金： 65,000 65,000 TWD 最高獎金： 30,000 TWD" at bounding box center [402, 364] width 177 height 130
click at [386, 319] on link "發揮你的影響力，拒絕數位性暴力！短片徵稿" at bounding box center [401, 325] width 161 height 39
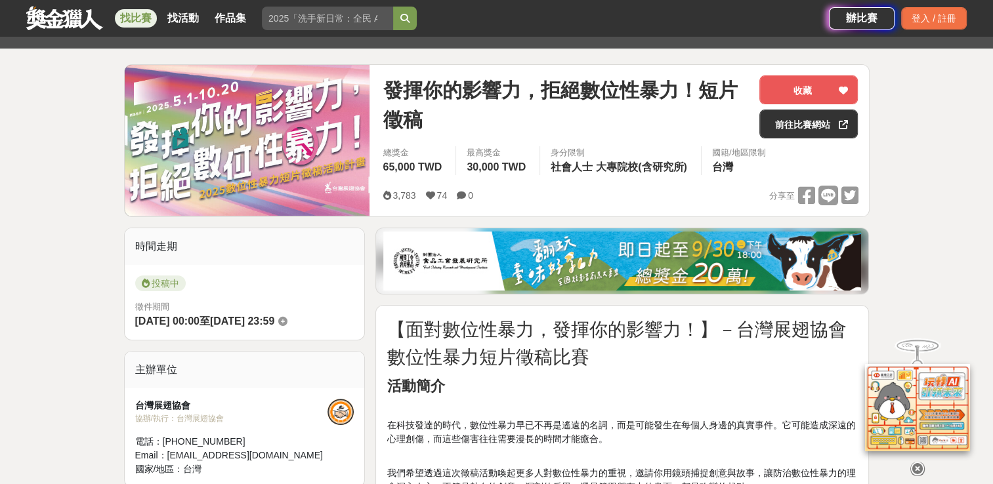
scroll to position [66, 0]
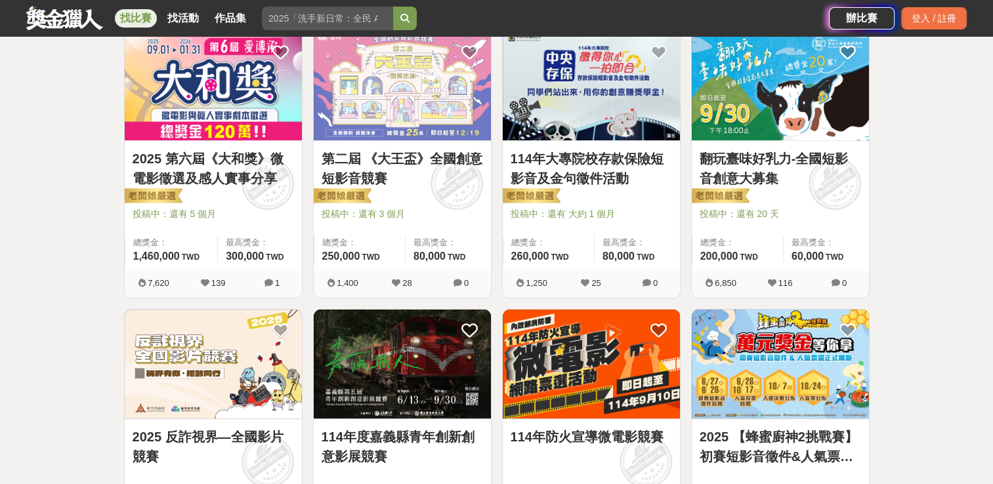
scroll to position [131, 0]
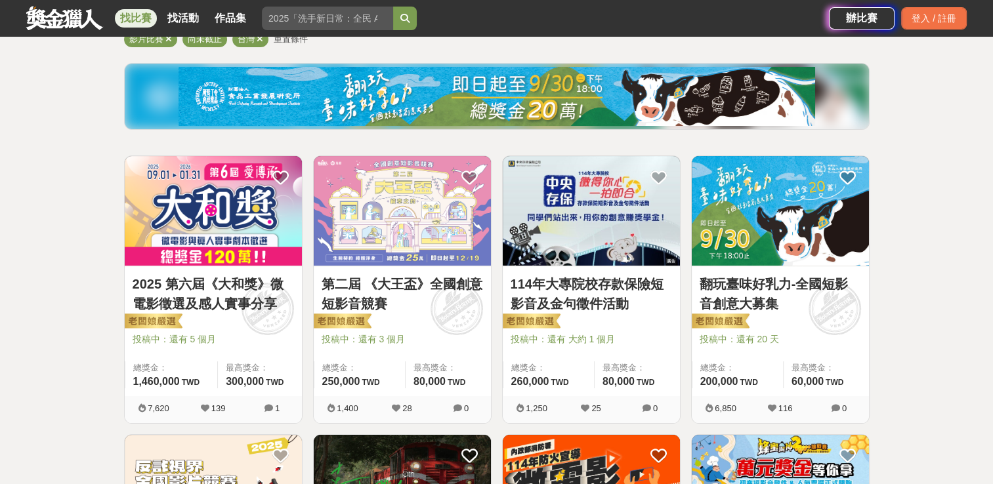
click at [619, 285] on link "114年大專院校存款保險短影音及金句徵件活動" at bounding box center [590, 293] width 161 height 39
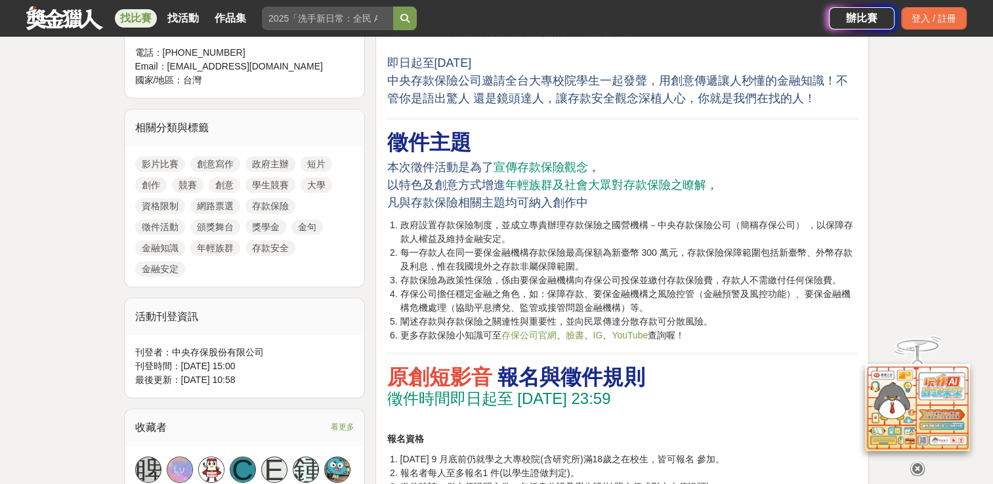
scroll to position [853, 0]
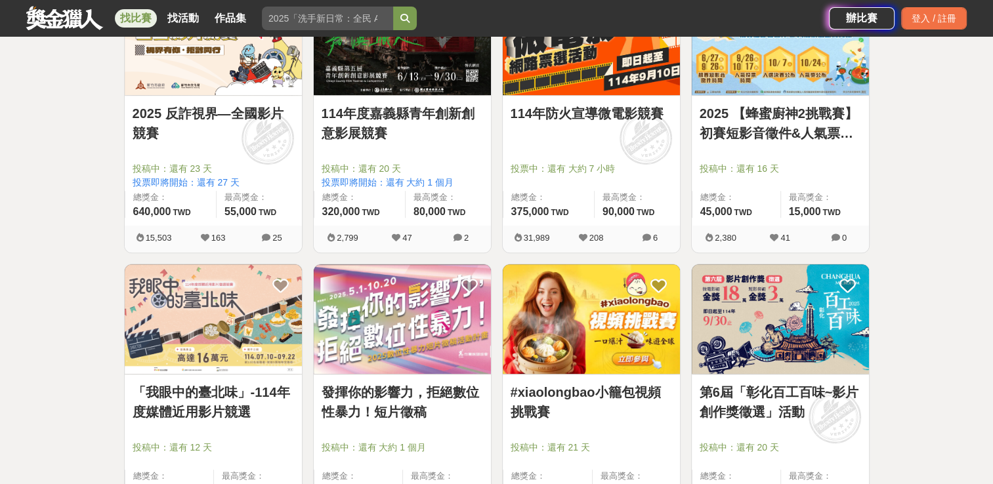
scroll to position [656, 0]
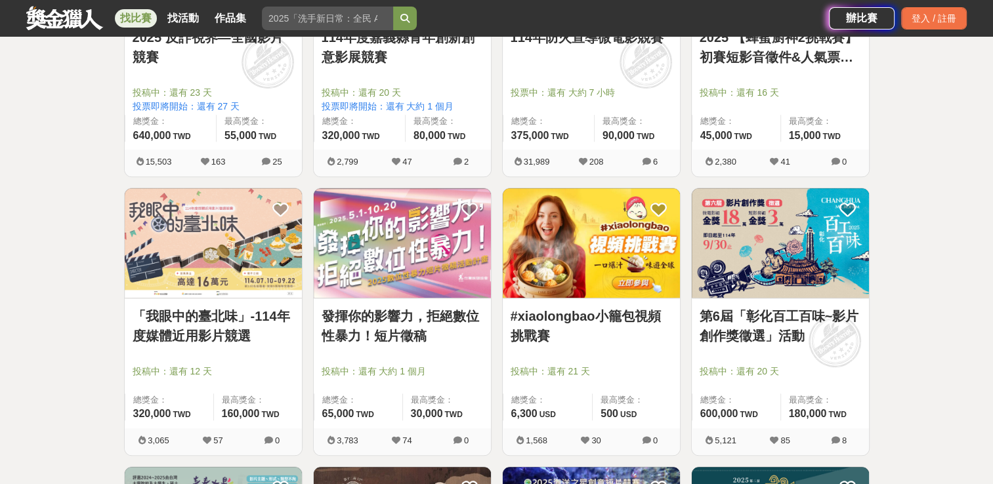
click at [426, 290] on img at bounding box center [402, 243] width 177 height 110
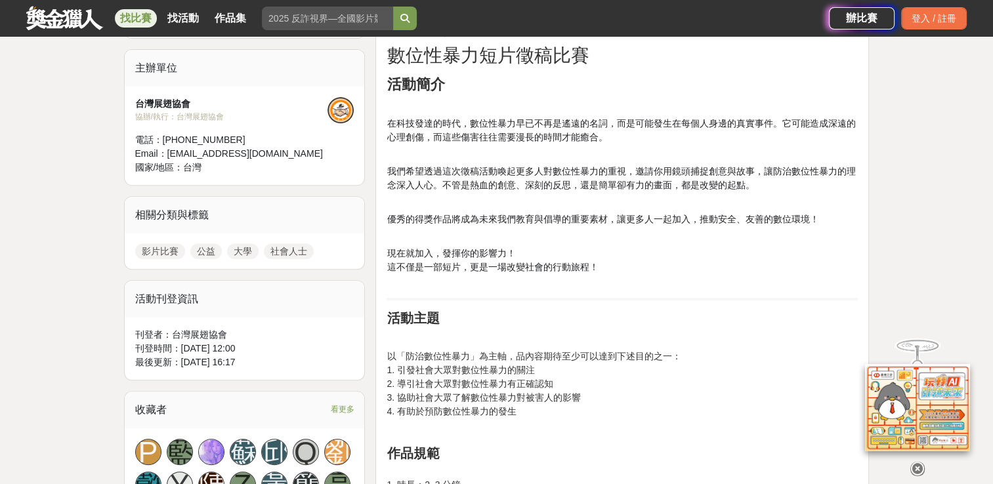
scroll to position [394, 0]
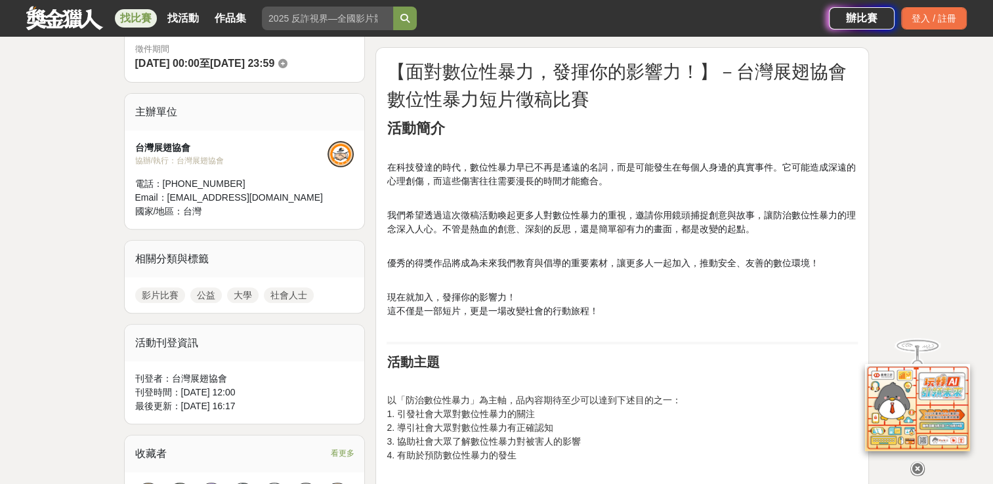
click at [579, 300] on p "現在就加入，發揮你的影響力！ 這不僅是一部短片，更是一場改變社會的行動旅程！" at bounding box center [621, 304] width 471 height 55
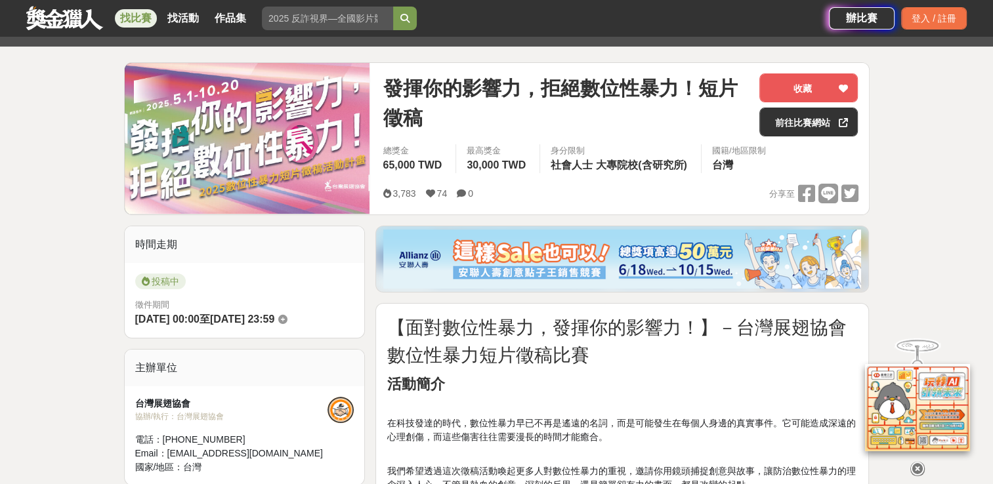
scroll to position [131, 0]
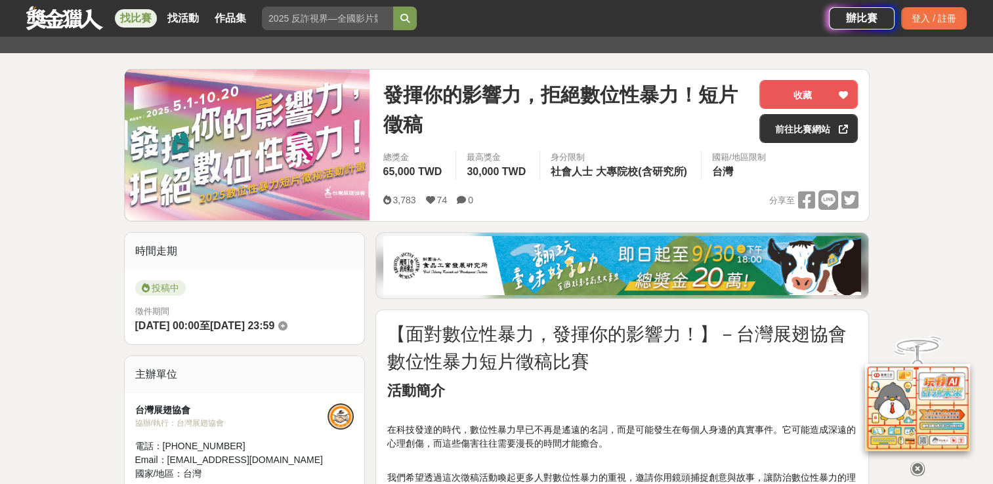
drag, startPoint x: 249, startPoint y: 482, endPoint x: 88, endPoint y: 314, distance: 232.5
drag, startPoint x: 88, startPoint y: 312, endPoint x: 73, endPoint y: 350, distance: 40.7
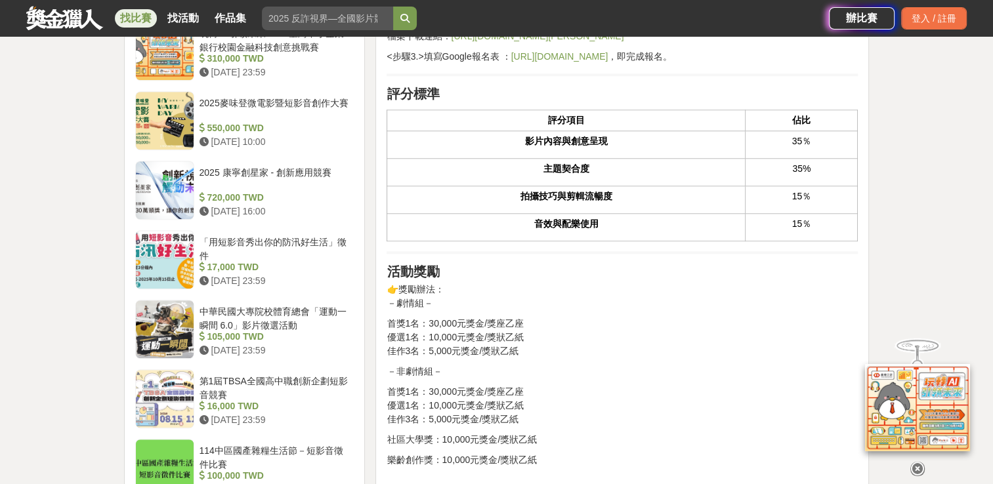
scroll to position [1247, 0]
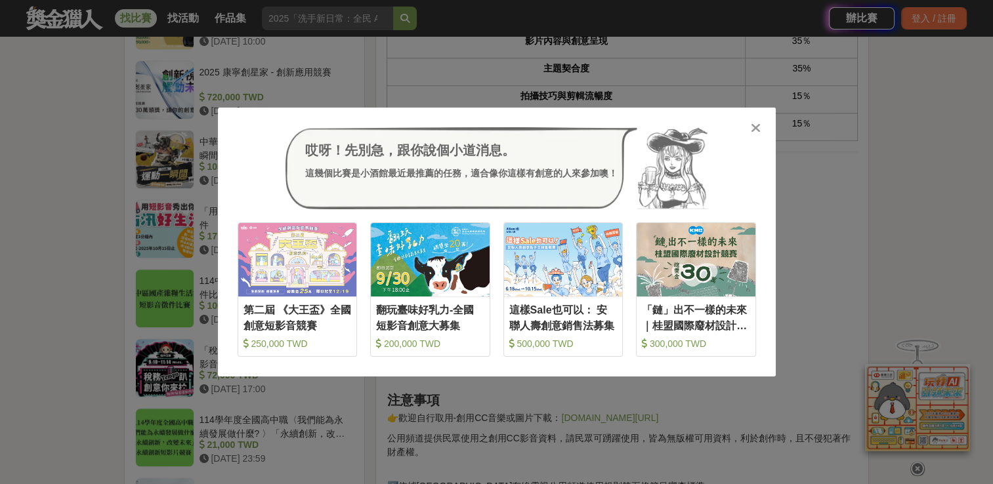
click at [753, 123] on icon at bounding box center [756, 127] width 10 height 13
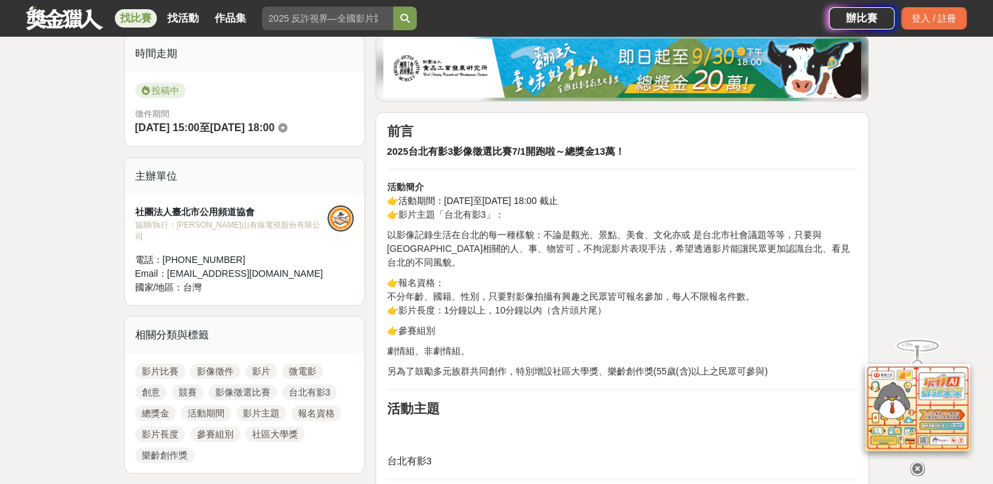
scroll to position [328, 0]
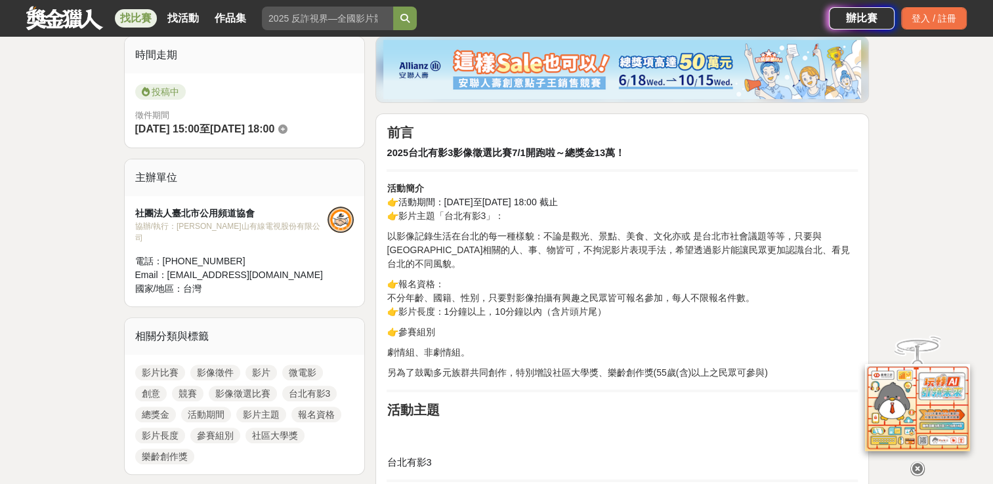
click at [814, 289] on p "👉報名資格： 不分年齡、國籍、性別，只要對影像拍攝有興趣之民眾皆可報名參加，每人不限報名件數。 👉影片長度：1分鐘以上，10分鐘以內（含片頭片尾）" at bounding box center [621, 298] width 471 height 41
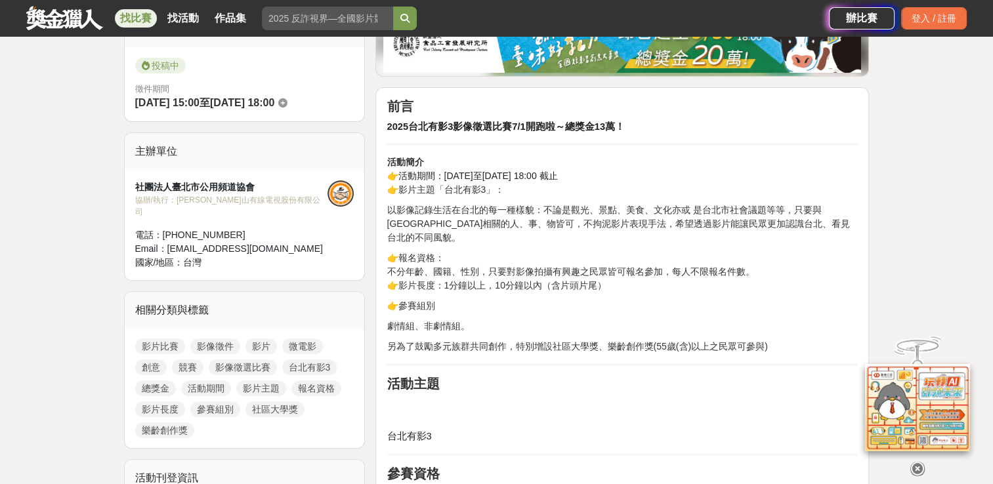
scroll to position [394, 0]
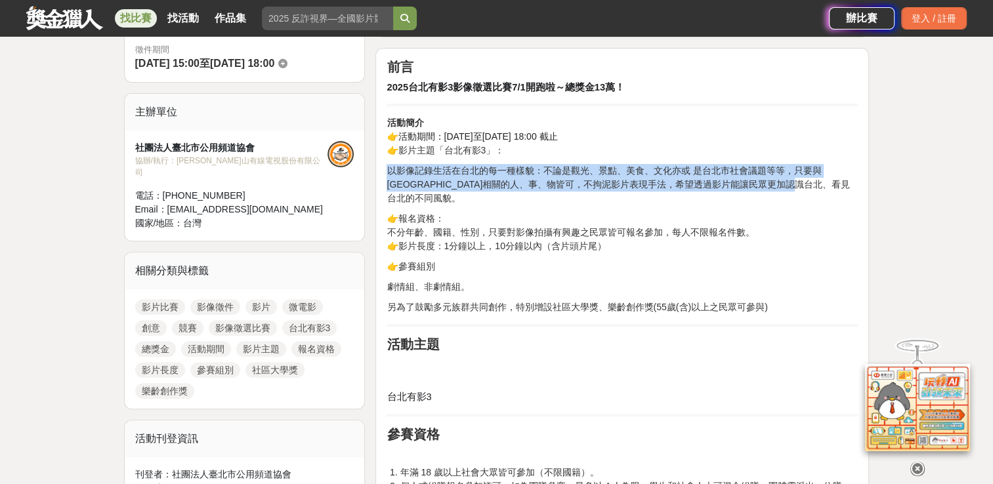
drag, startPoint x: 390, startPoint y: 168, endPoint x: 829, endPoint y: 190, distance: 440.2
click at [829, 190] on p "以影像記錄生活在台北的每一種樣貌：不論是觀光、景點、美食、文化亦或 是台北市社會議題等等，只要與台北市相關的人、事、物皆可，不拘泥影片表現手法，希望透過影片能…" at bounding box center [621, 184] width 471 height 41
copy p "以影像記錄生活在台北的每一種樣貌：不論是觀光、景點、美食、文化亦或 是台北市社會議題等等，只要與台北市相關的人、事、物皆可，不拘泥影片表現手法，希望透過影片能…"
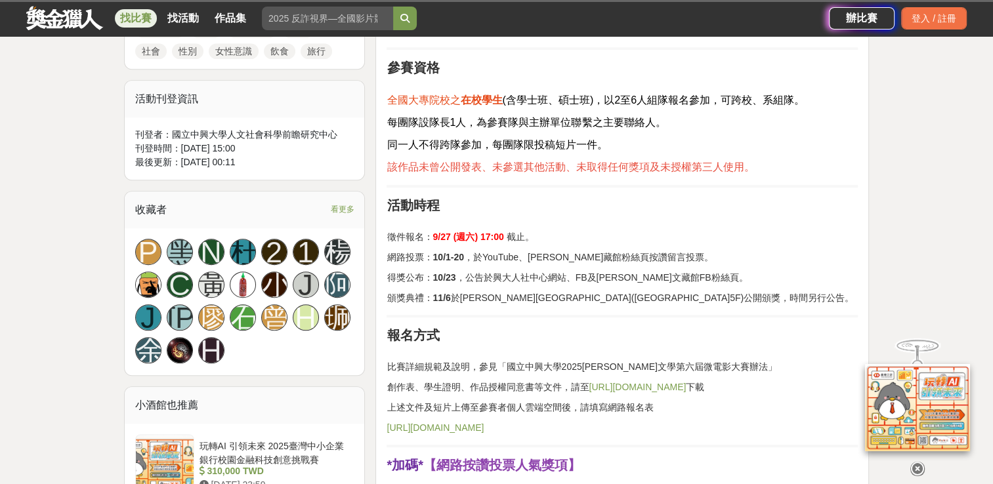
scroll to position [394, 0]
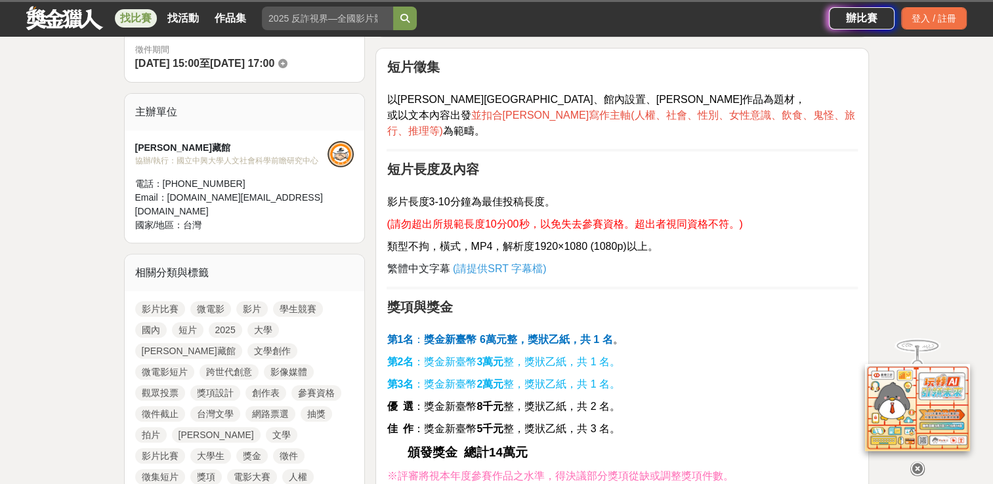
click at [165, 448] on link "影片比賽" at bounding box center [160, 456] width 50 height 16
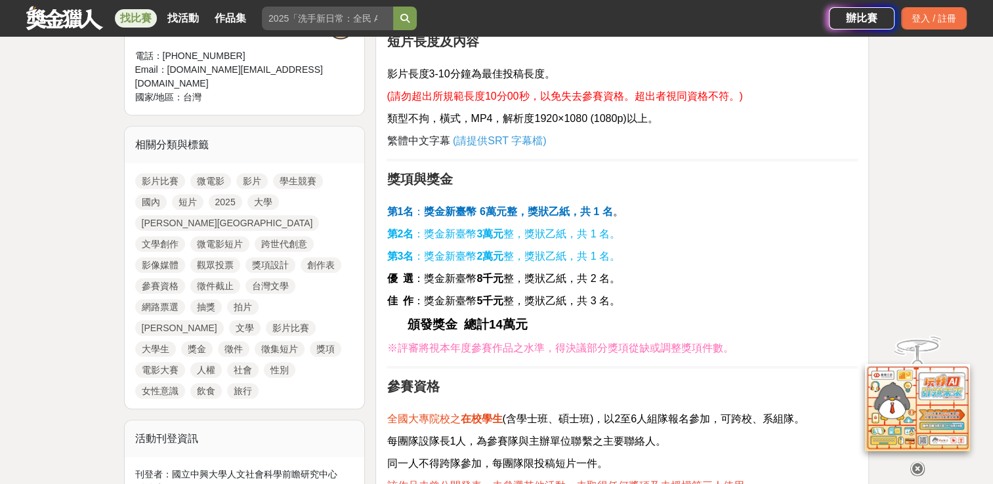
scroll to position [525, 0]
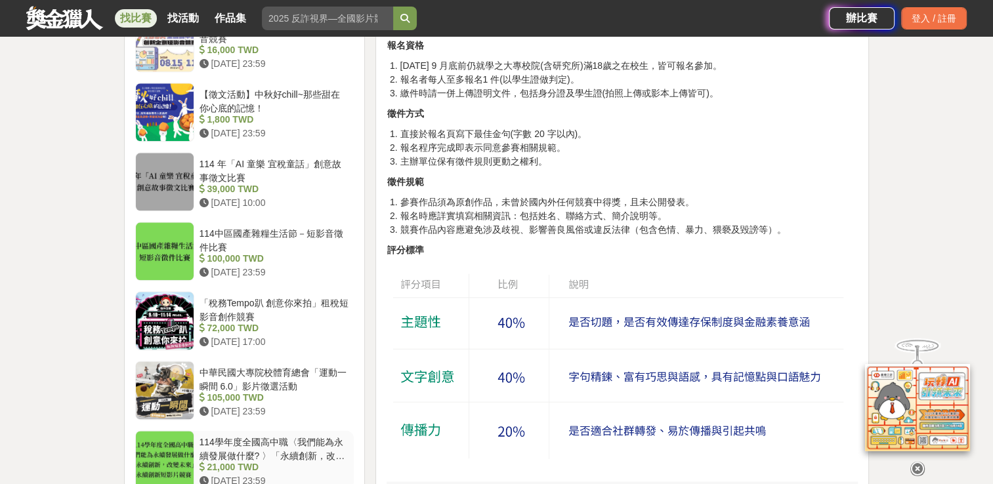
scroll to position [1247, 0]
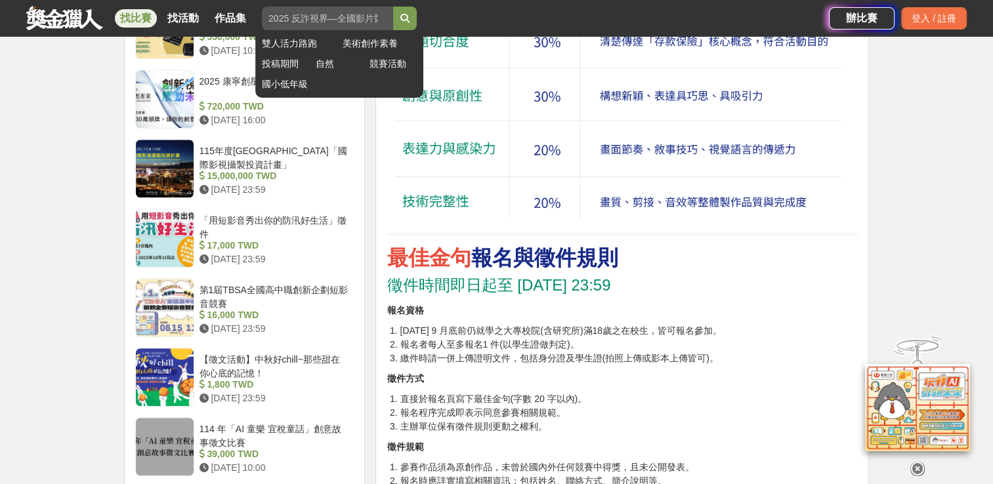
click at [312, 20] on input "search" at bounding box center [327, 19] width 131 height 24
type input "数位性暴力"
click at [393, 7] on button "submit" at bounding box center [405, 19] width 24 height 24
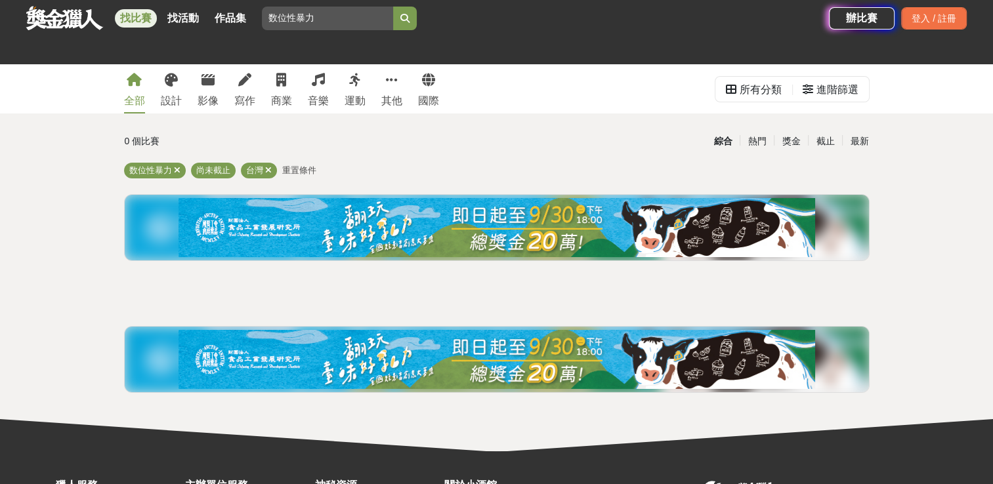
click at [955, 211] on div "全部 設計 影像 寫作 商業 音樂 運動 其他 國際 所有分類 進階篩選 0 個比賽 綜合 熱門 獎金 截止 最新 数位性暴力 尚未截止 台灣 重置條件" at bounding box center [496, 257] width 993 height 387
click at [531, 218] on img at bounding box center [496, 227] width 636 height 59
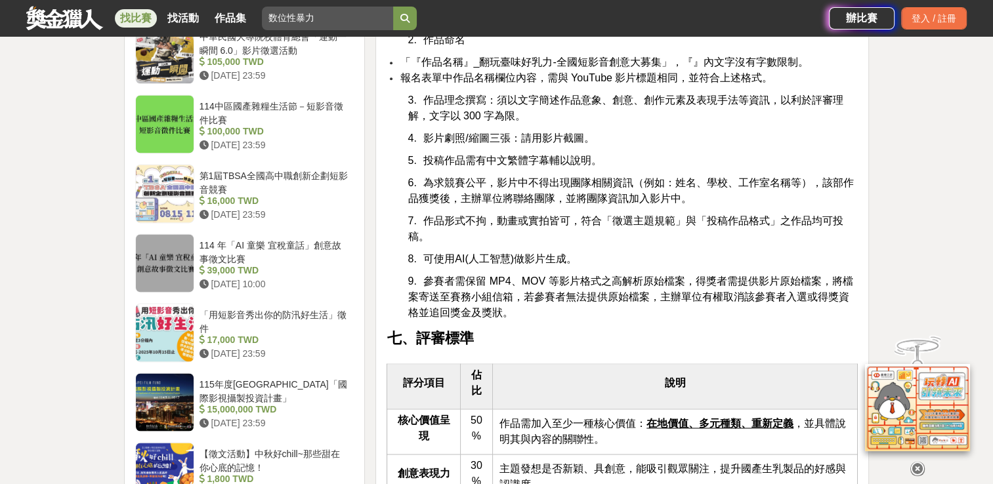
scroll to position [1903, 0]
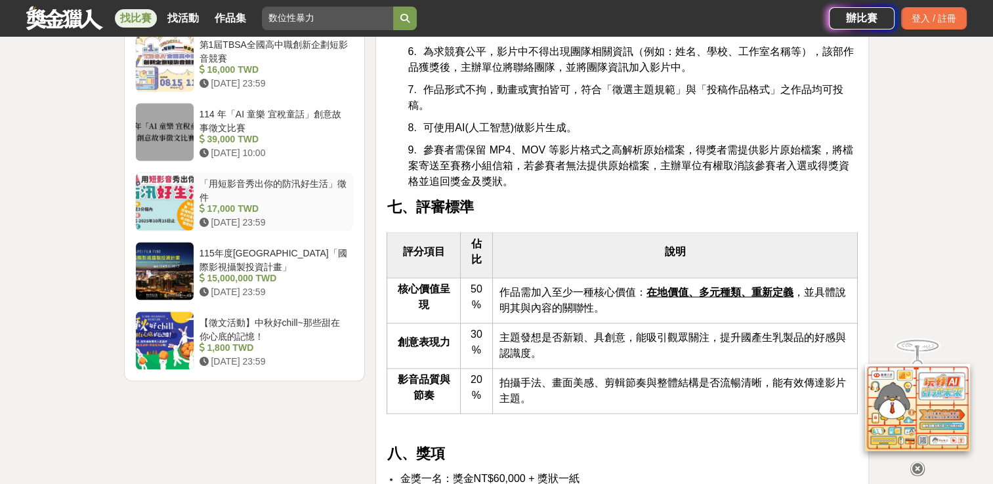
click at [238, 178] on div "「用短影音秀出你的防汛好生活」徵件" at bounding box center [274, 189] width 150 height 25
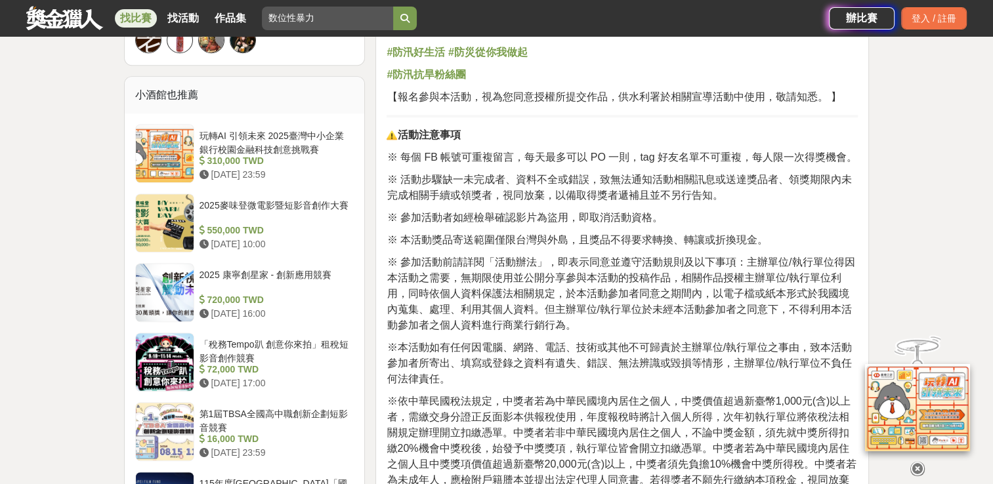
scroll to position [745, 0]
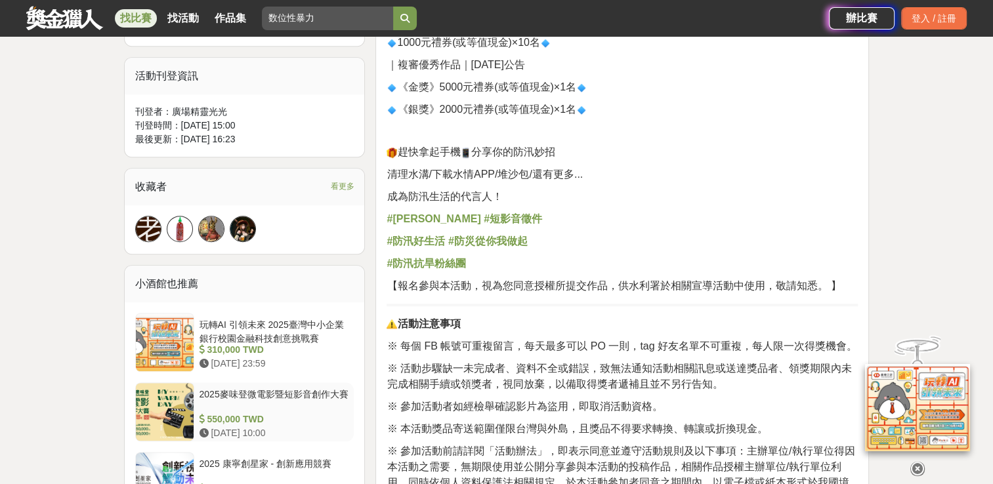
click at [226, 396] on div "2025麥味登微電影暨短影音創作大賽" at bounding box center [274, 400] width 150 height 25
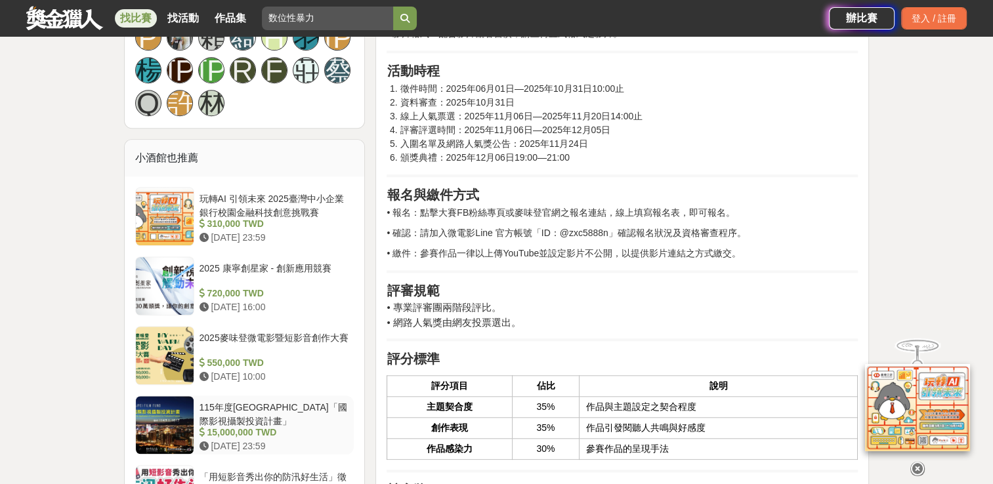
scroll to position [1003, 0]
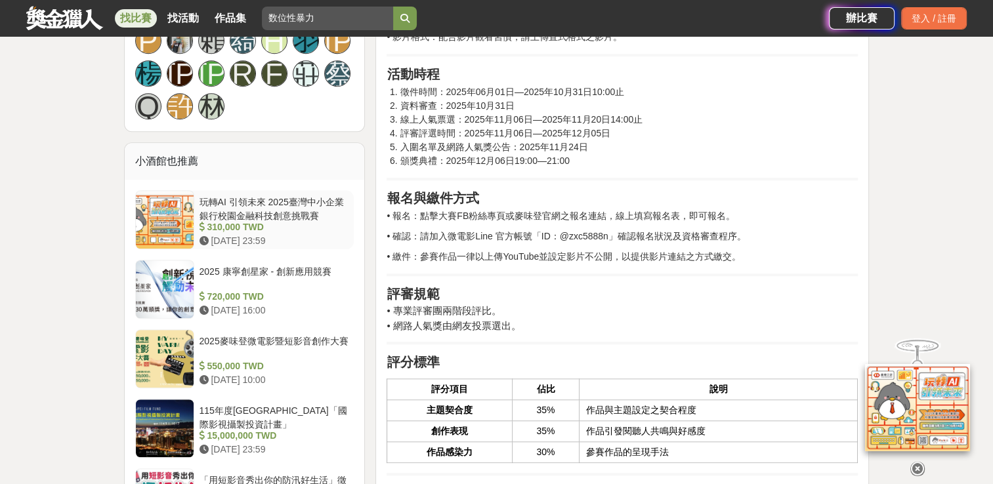
click at [297, 201] on div "玩轉AI 引領未來 2025臺灣中小企業銀行校園金融科技創意挑戰賽" at bounding box center [274, 208] width 150 height 25
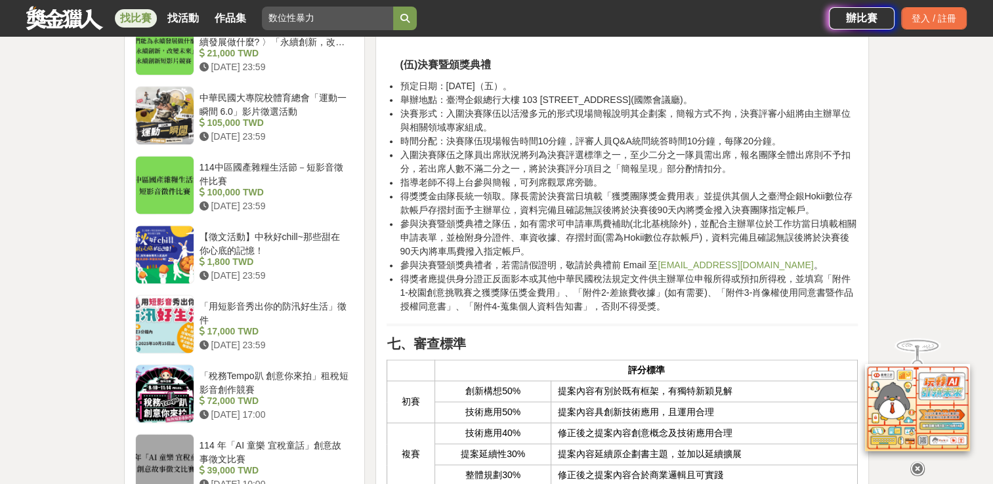
scroll to position [1968, 0]
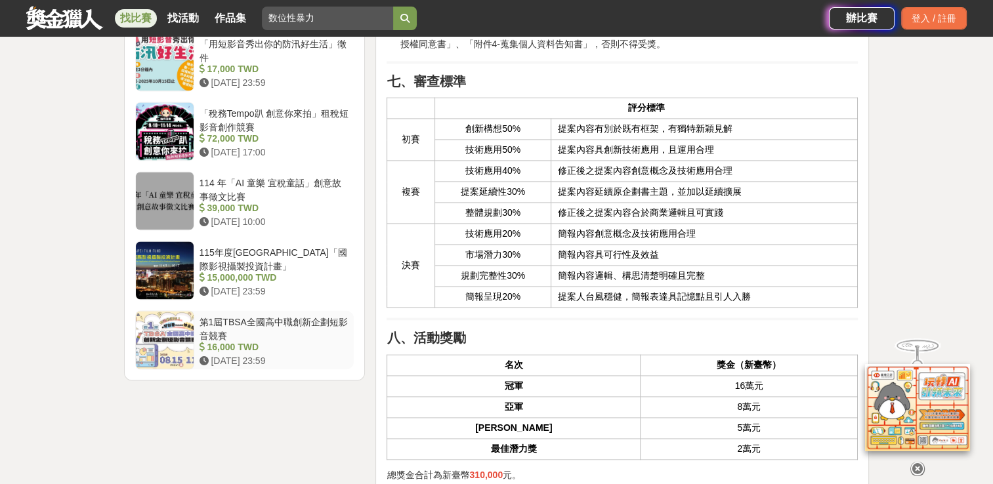
click at [289, 316] on div "第1屆TBSA全國高中職創新企劃短影音競賽" at bounding box center [274, 328] width 150 height 25
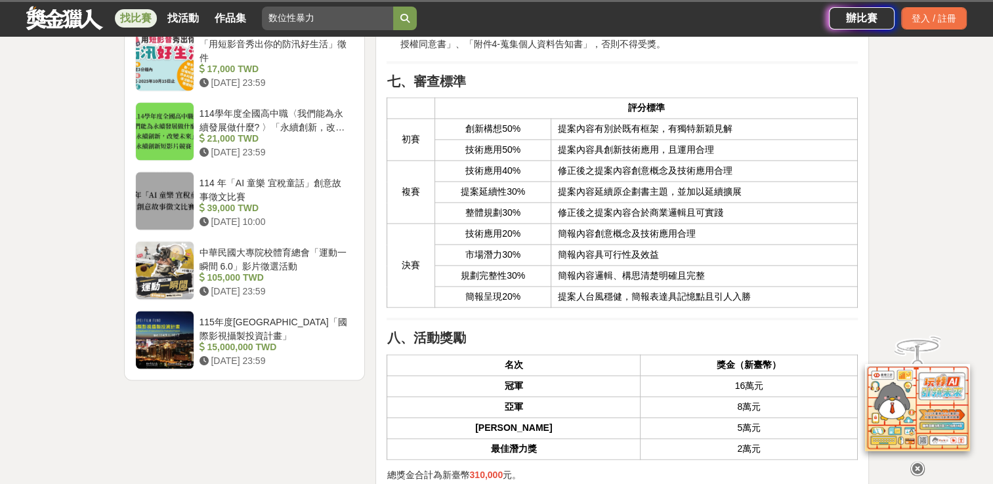
scroll to position [1949, 0]
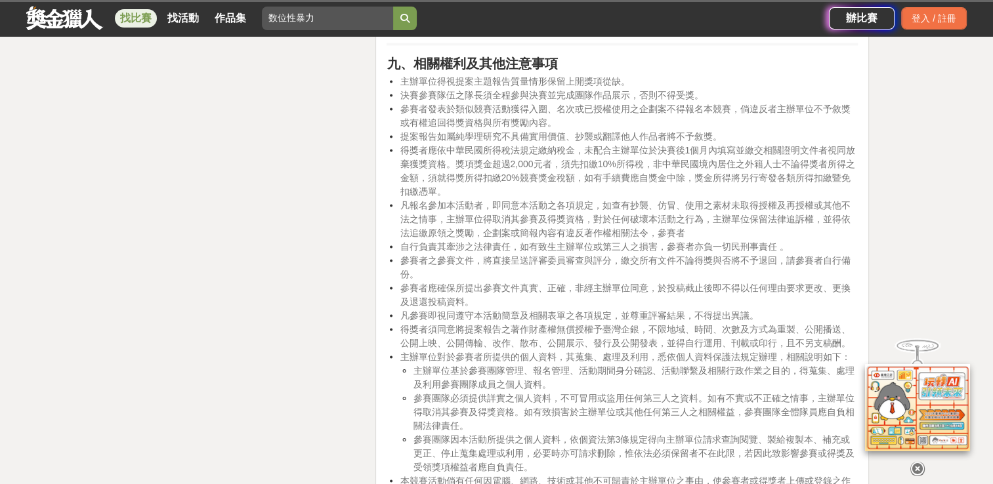
scroll to position [2475, 0]
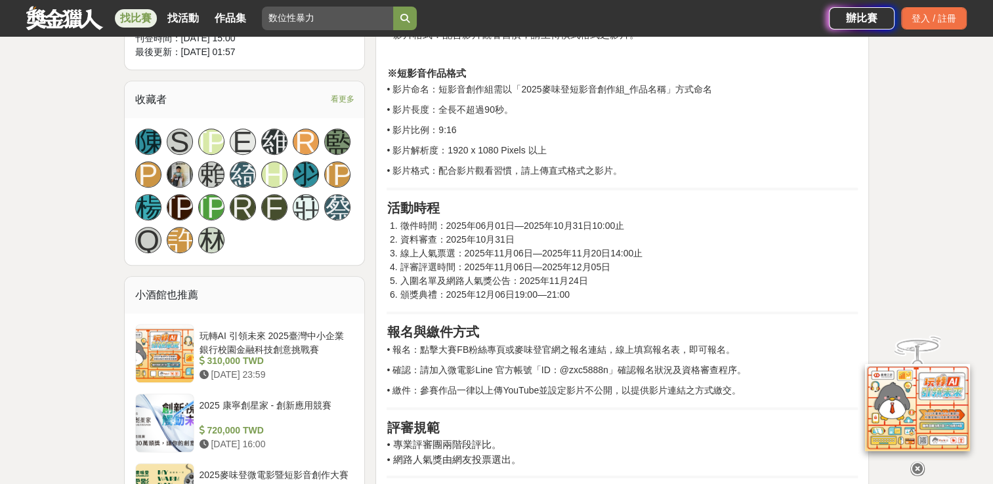
scroll to position [703, 0]
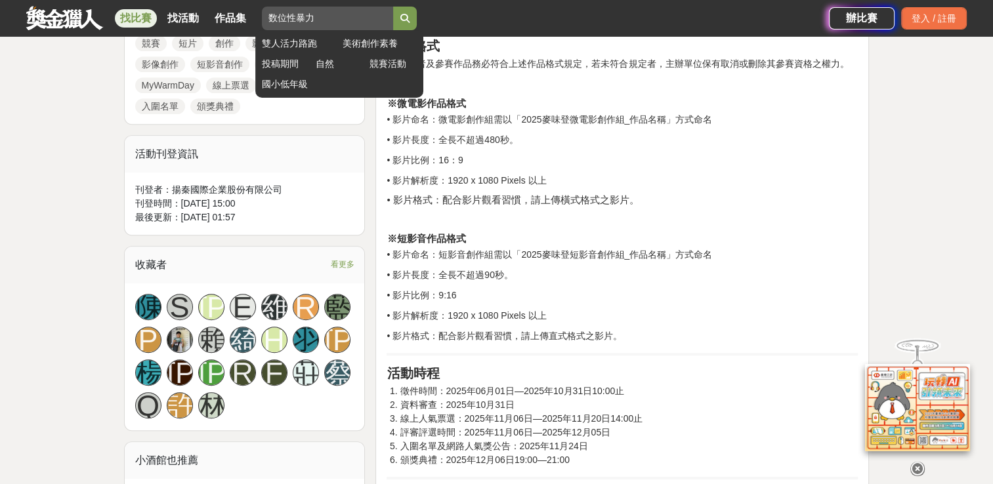
click at [356, 12] on input "数位性暴力" at bounding box center [327, 19] width 131 height 24
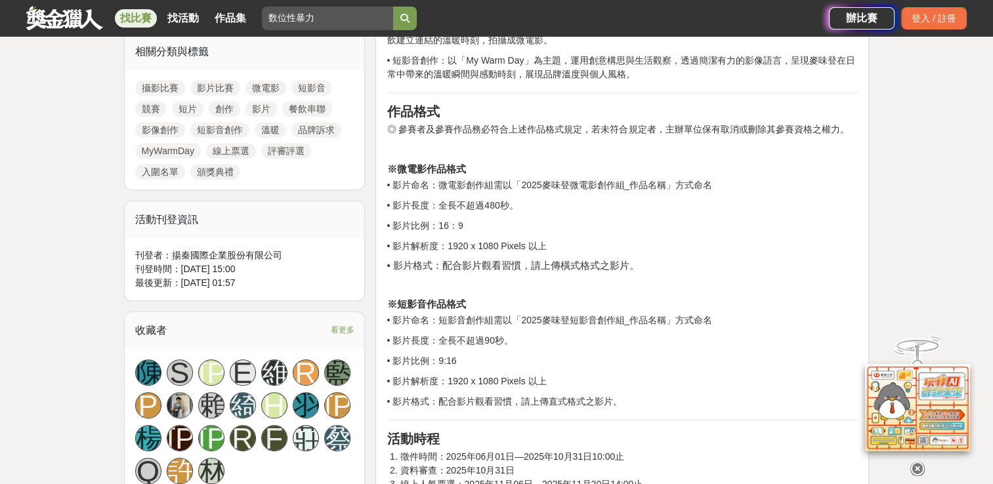
scroll to position [572, 0]
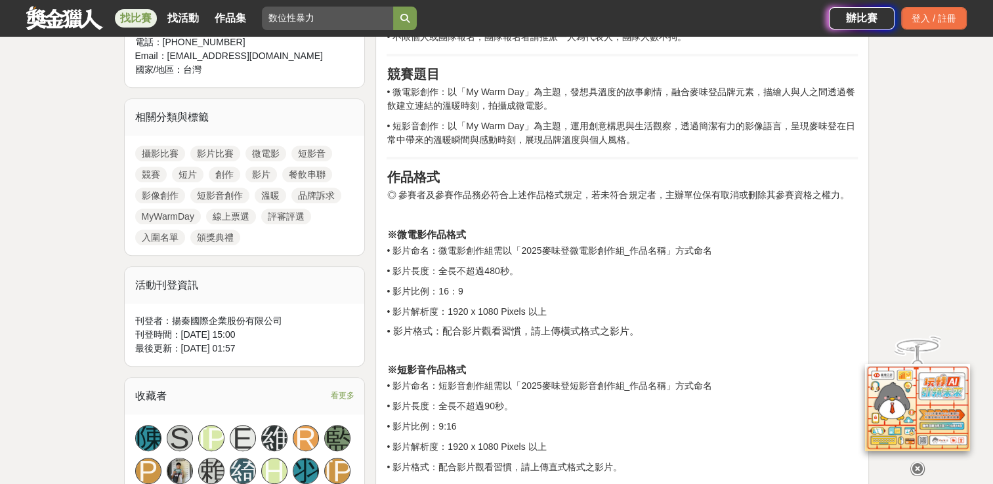
click at [185, 169] on link "短片" at bounding box center [187, 175] width 31 height 16
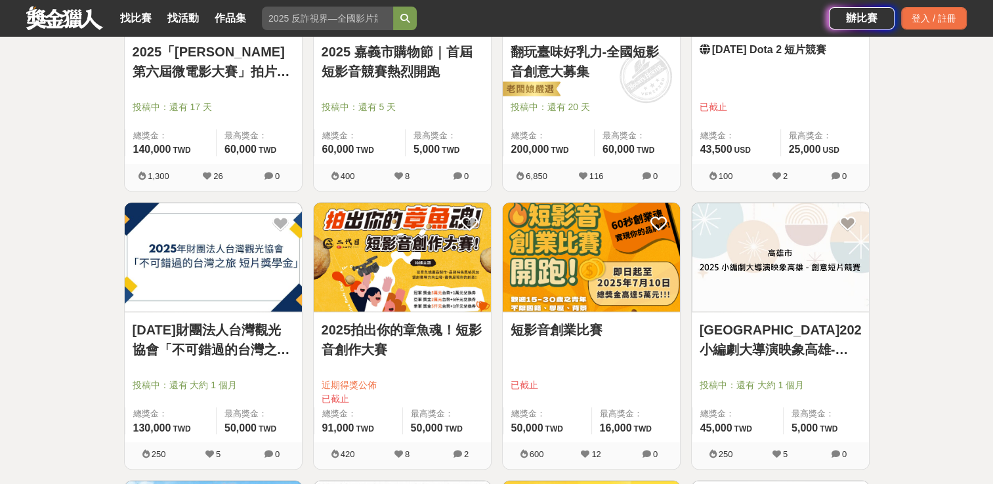
scroll to position [1509, 0]
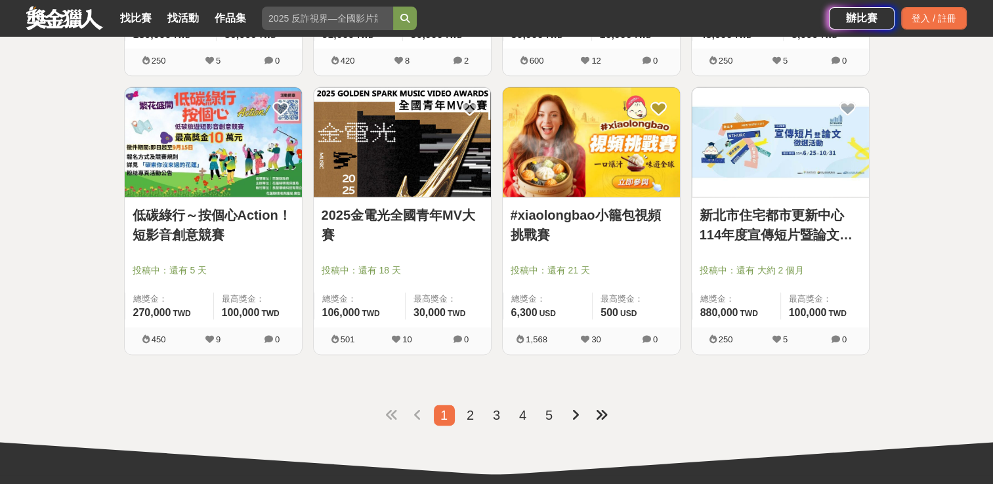
click at [474, 411] on li "2" at bounding box center [470, 415] width 21 height 21
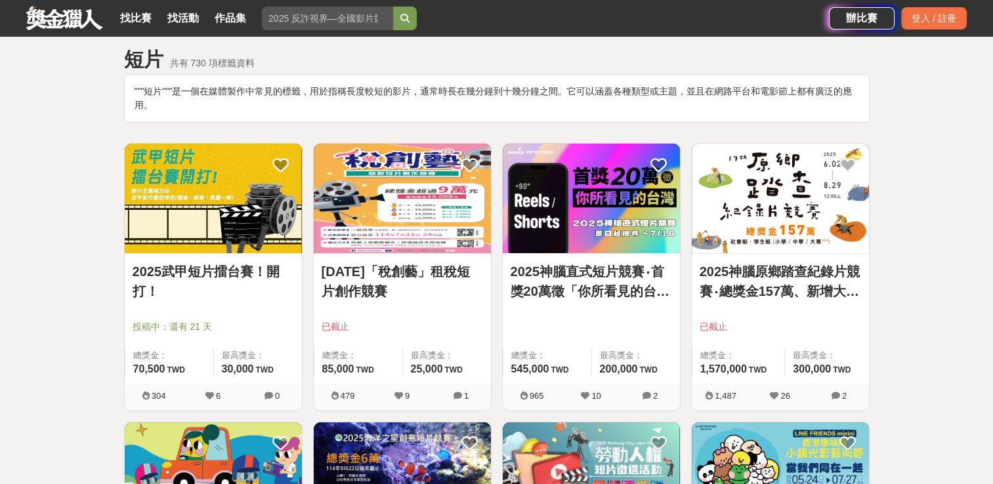
scroll to position [125, 0]
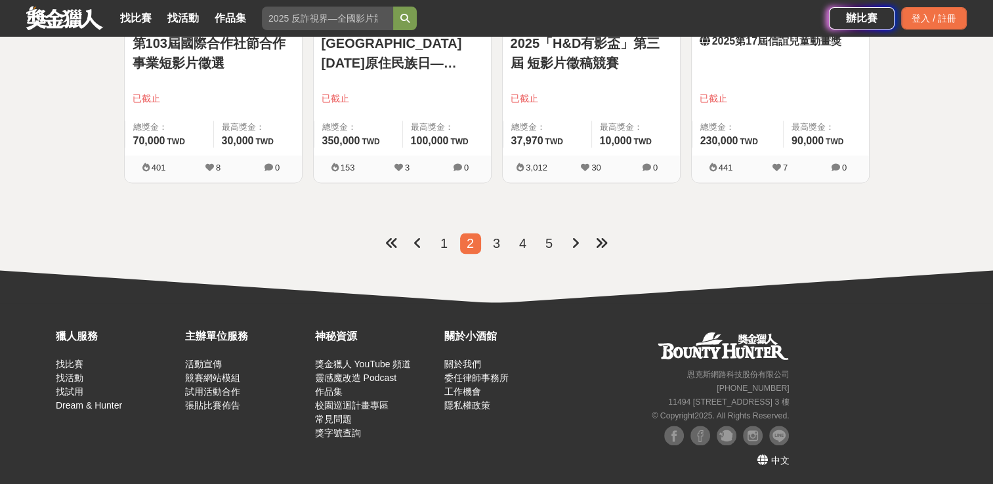
click at [500, 238] on li "3" at bounding box center [496, 243] width 21 height 21
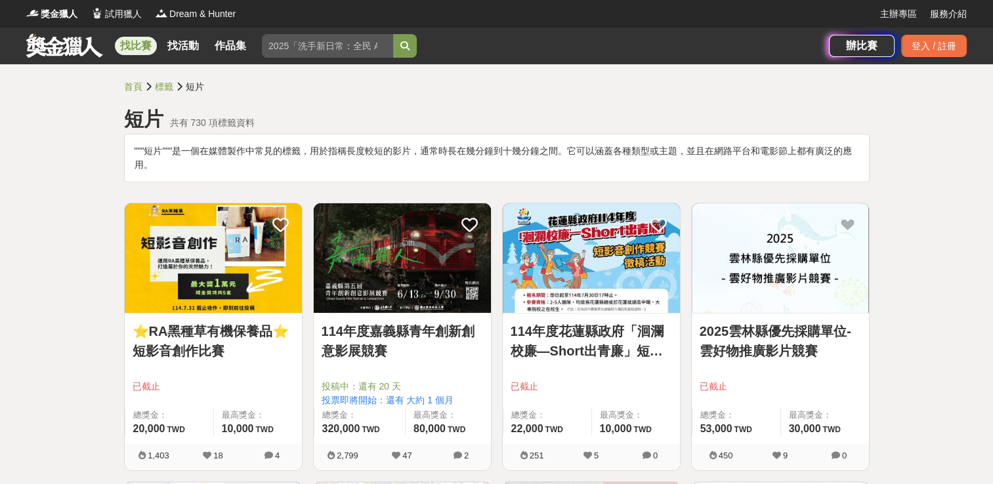
click at [138, 52] on link "找比賽" at bounding box center [136, 46] width 42 height 18
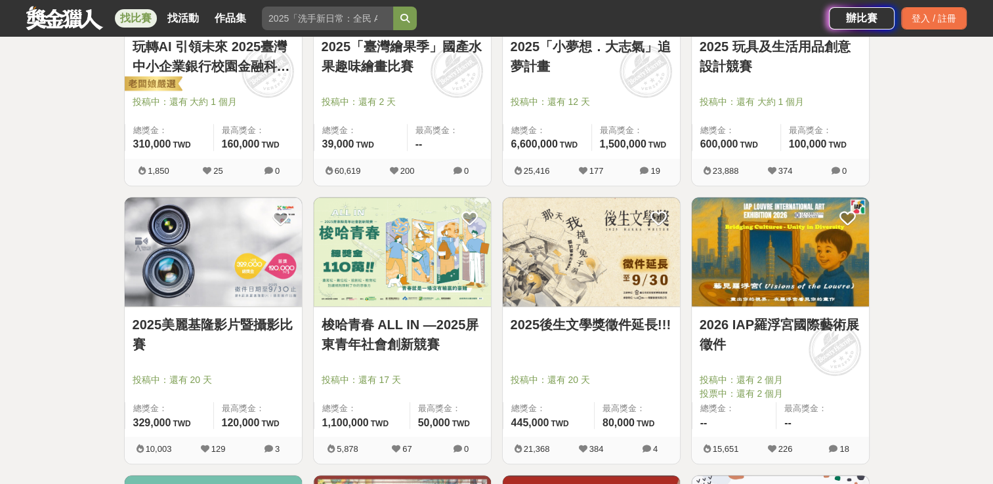
scroll to position [1378, 0]
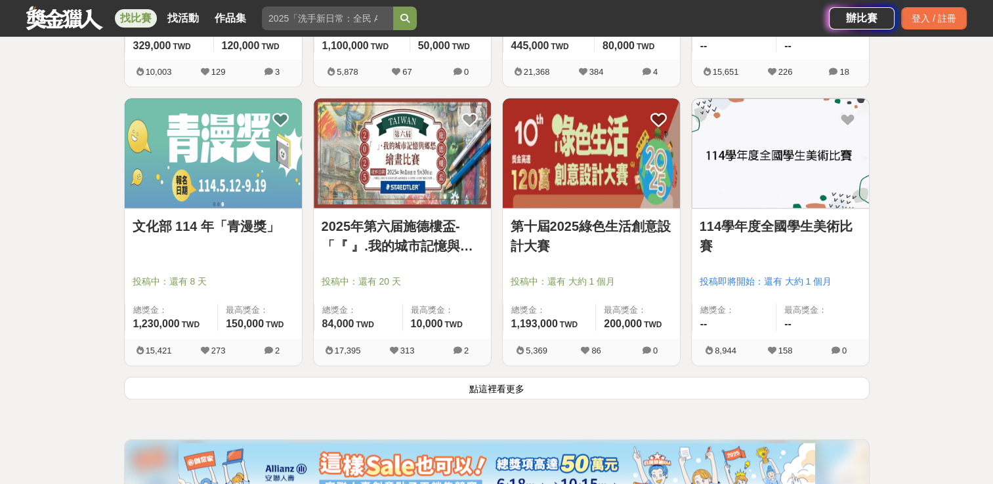
click at [538, 386] on button "點這裡看更多" at bounding box center [496, 388] width 745 height 23
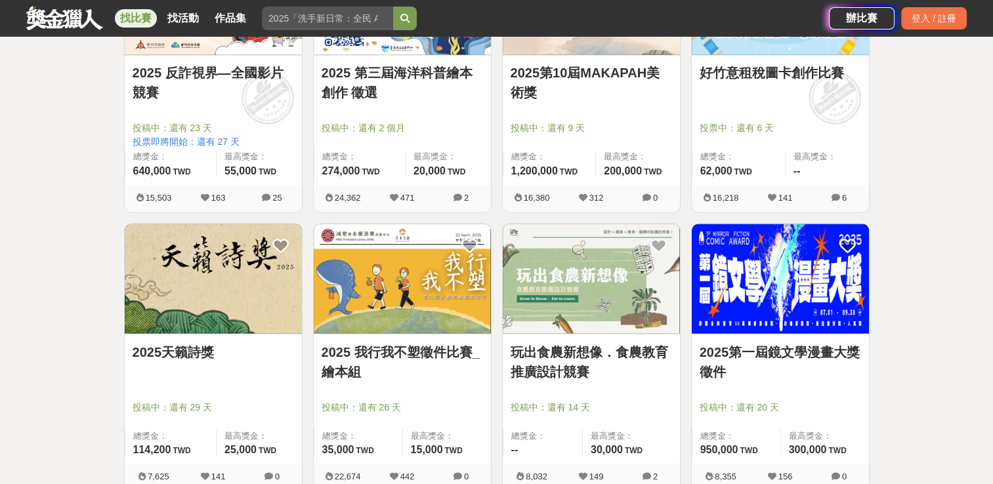
scroll to position [2435, 0]
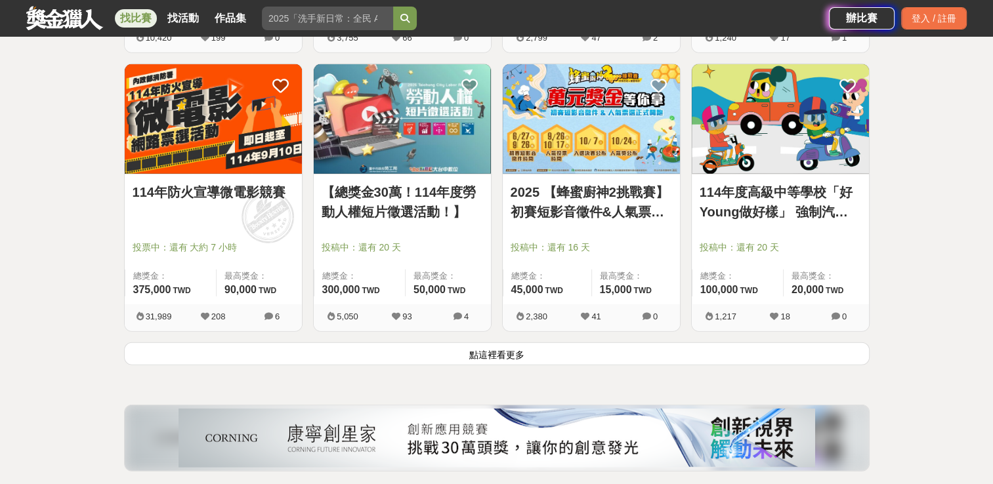
click at [625, 358] on button "點這裡看更多" at bounding box center [496, 353] width 745 height 23
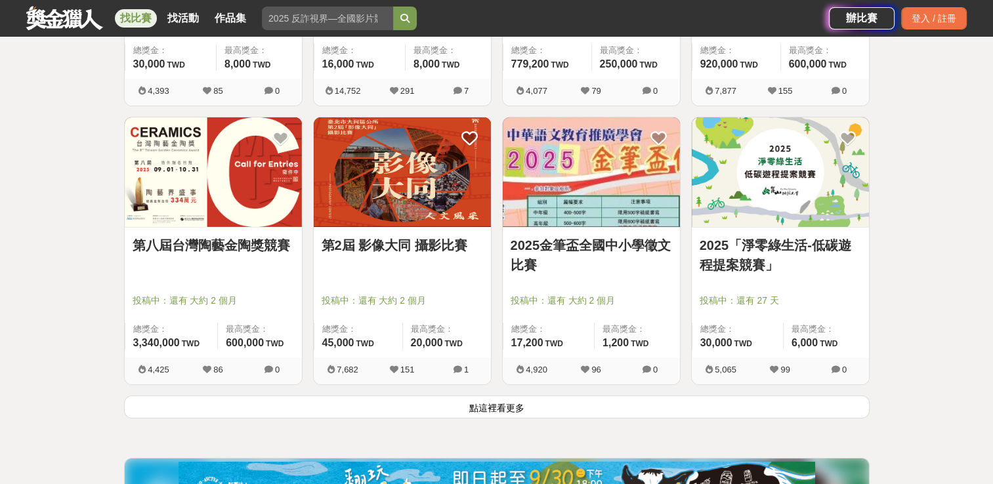
scroll to position [4928, 0]
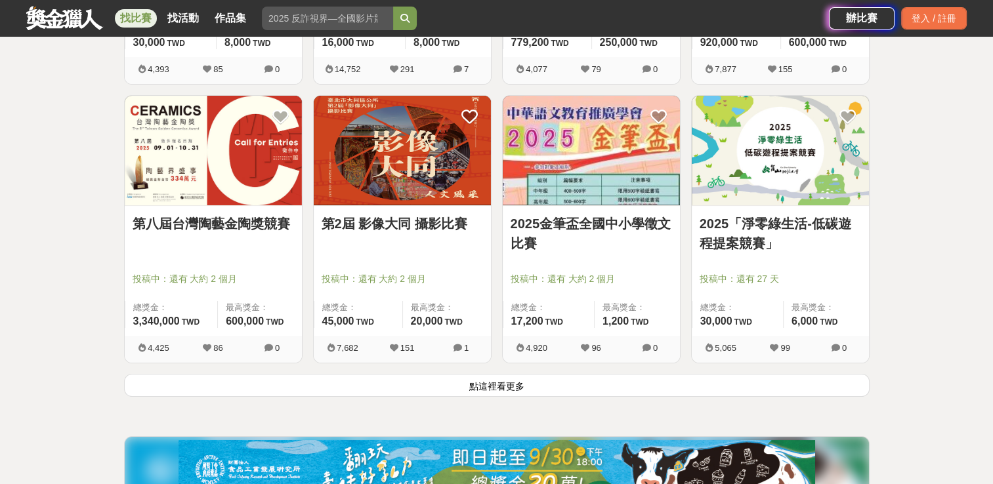
click at [591, 388] on button "點這裡看更多" at bounding box center [496, 385] width 745 height 23
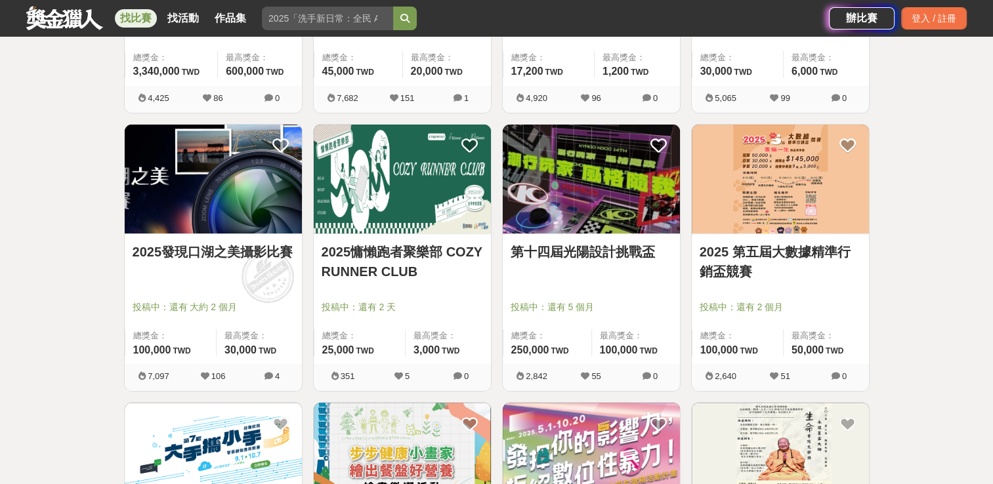
scroll to position [5518, 0]
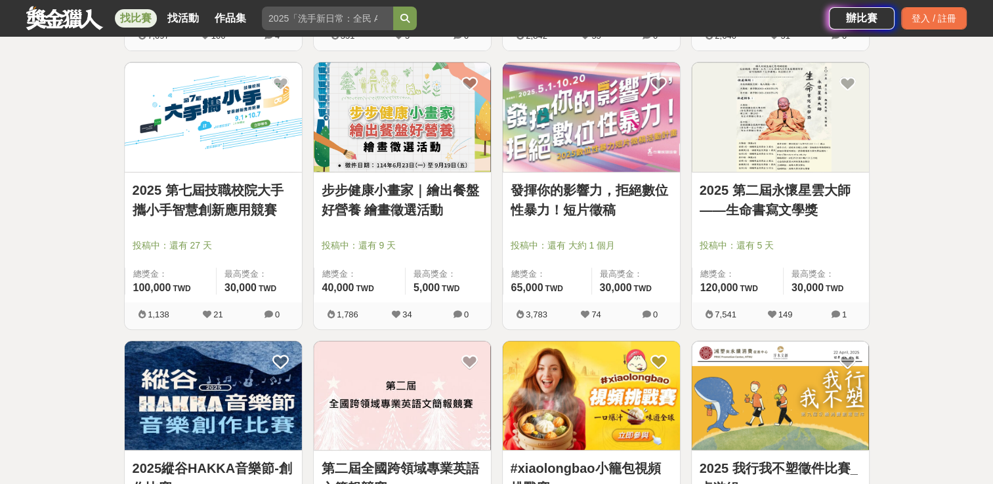
click at [610, 190] on link "發揮你的影響力，拒絕數位性暴力！短片徵稿" at bounding box center [590, 199] width 161 height 39
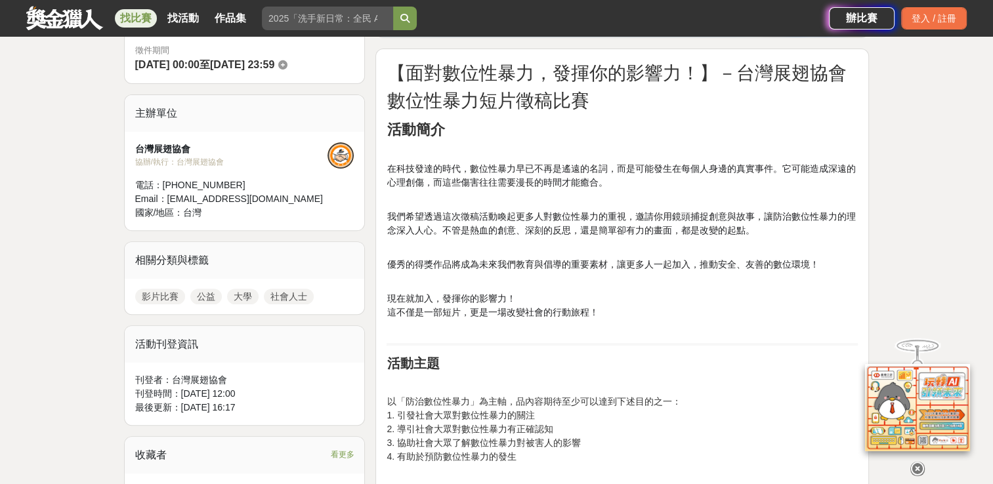
scroll to position [394, 0]
